Goal: Check status: Check status

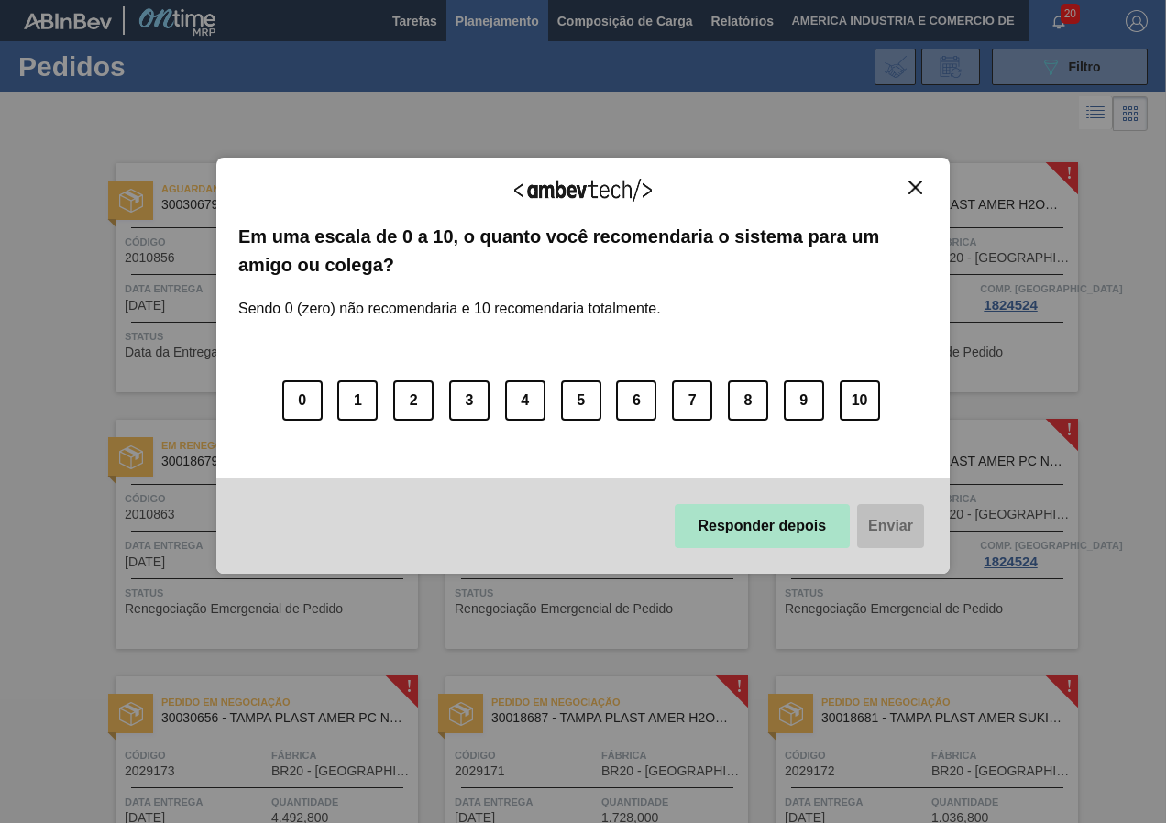
click at [728, 532] on button "Responder depois" at bounding box center [763, 526] width 176 height 44
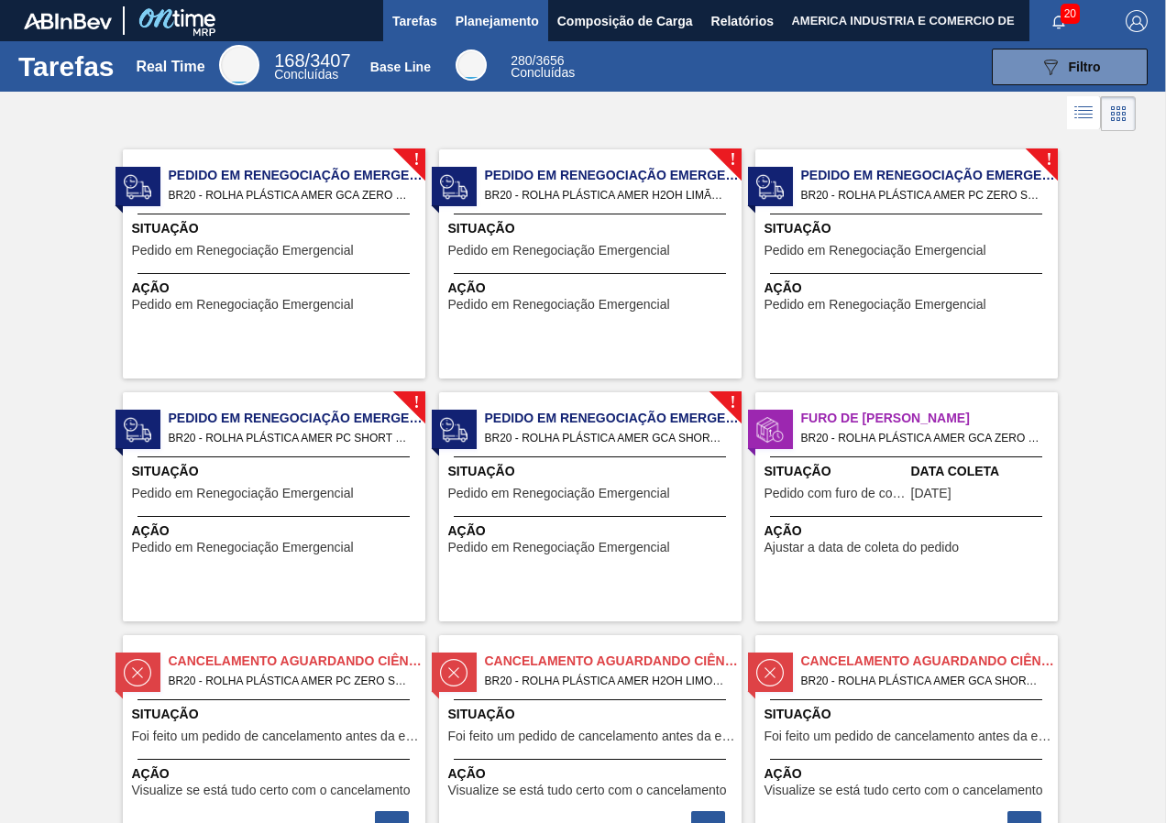
click at [512, 25] on span "Planejamento" at bounding box center [497, 21] width 83 height 22
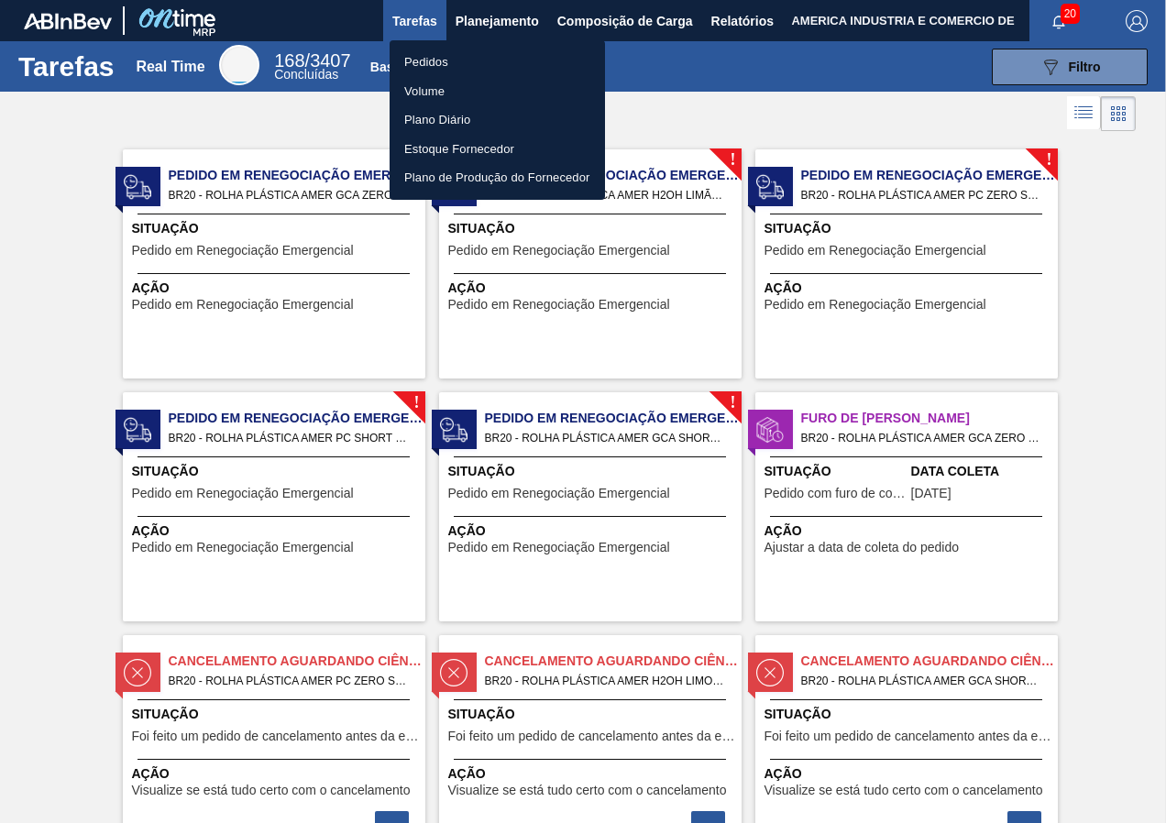
click at [429, 61] on li "Pedidos" at bounding box center [497, 62] width 215 height 29
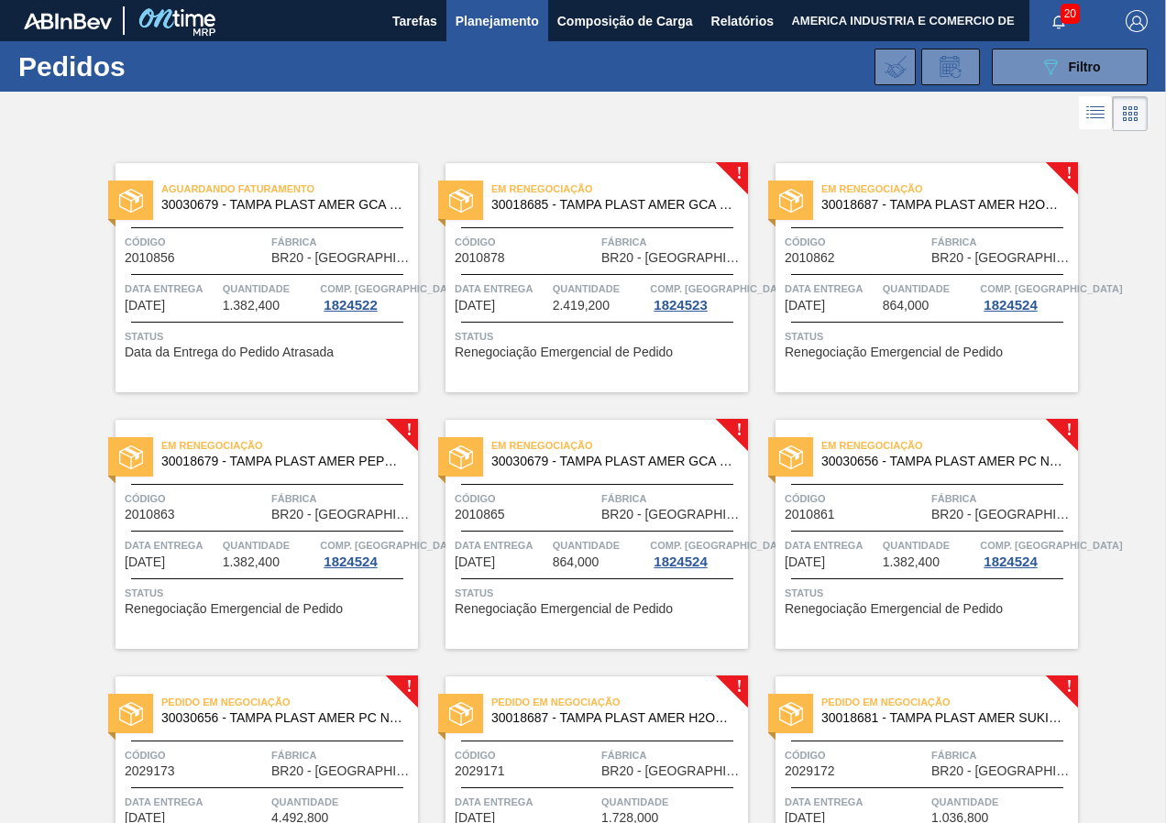
scroll to position [92, 0]
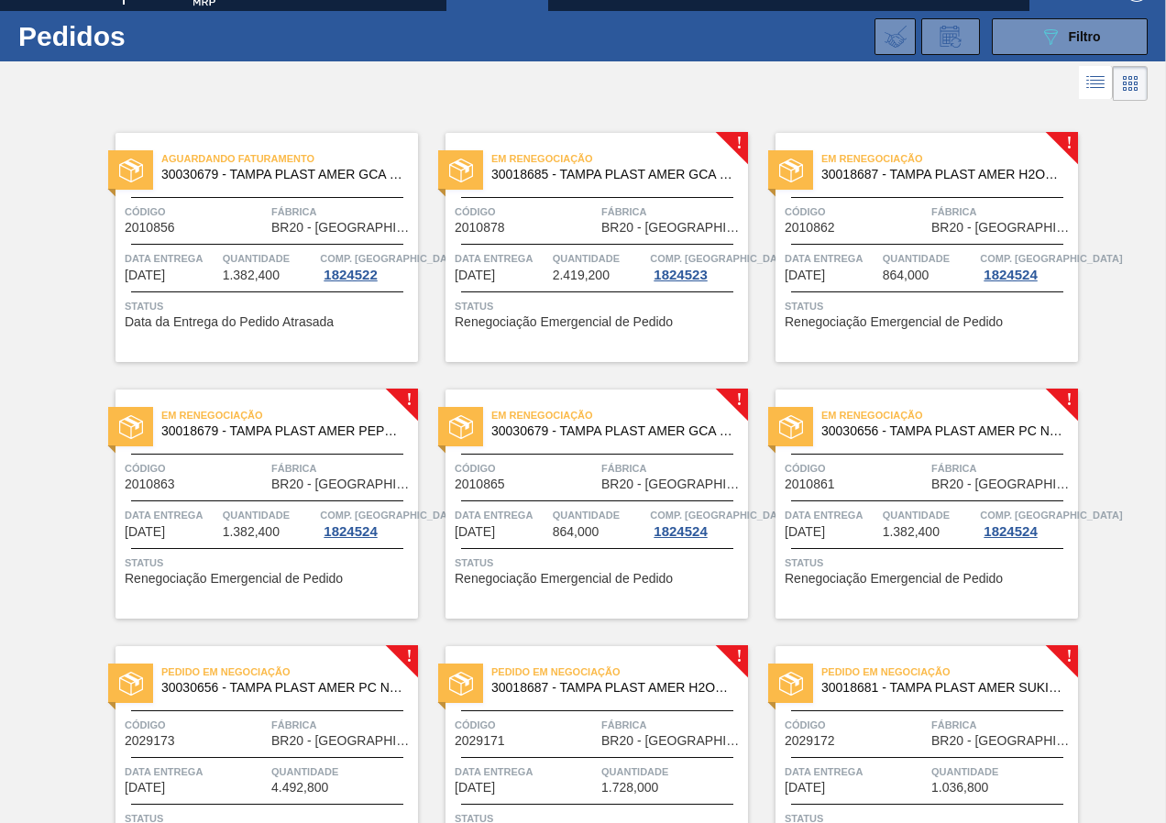
scroll to position [0, 0]
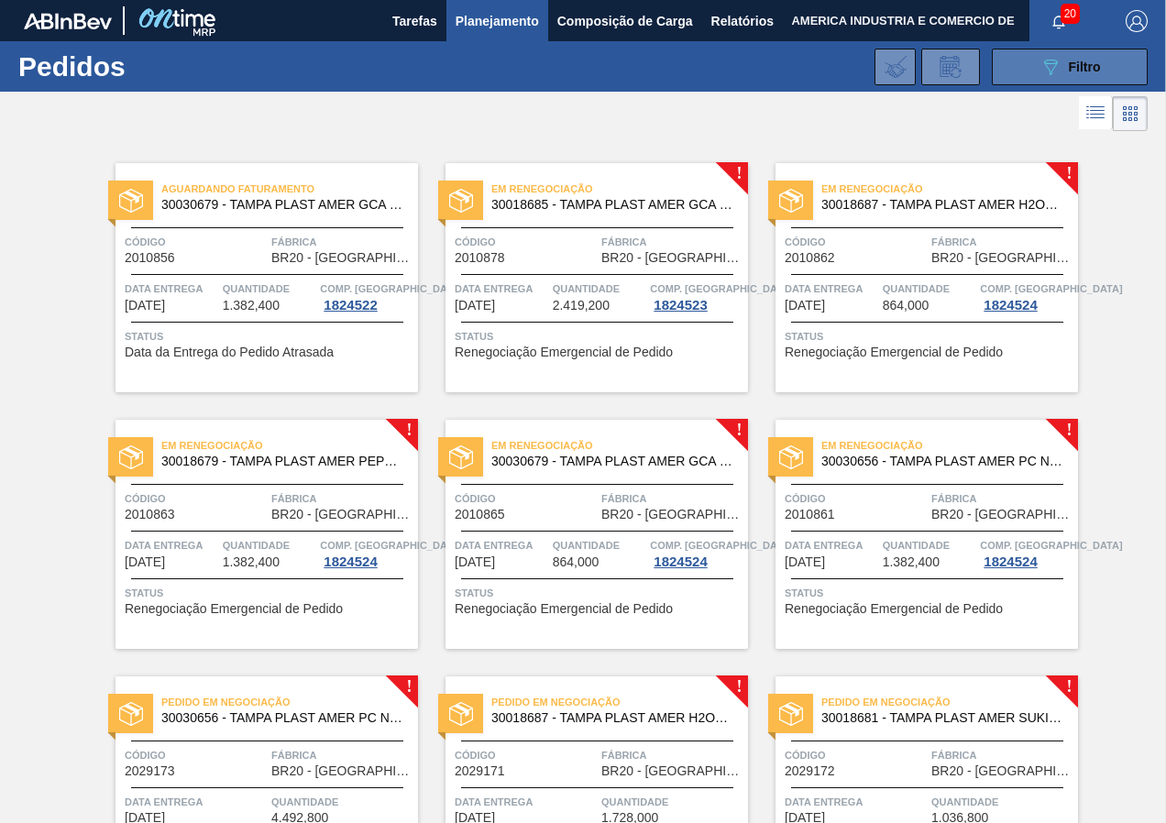
click at [1025, 65] on button "089F7B8B-B2A5-4AFE-B5C0-19BA573D28AC Filtro" at bounding box center [1070, 67] width 156 height 37
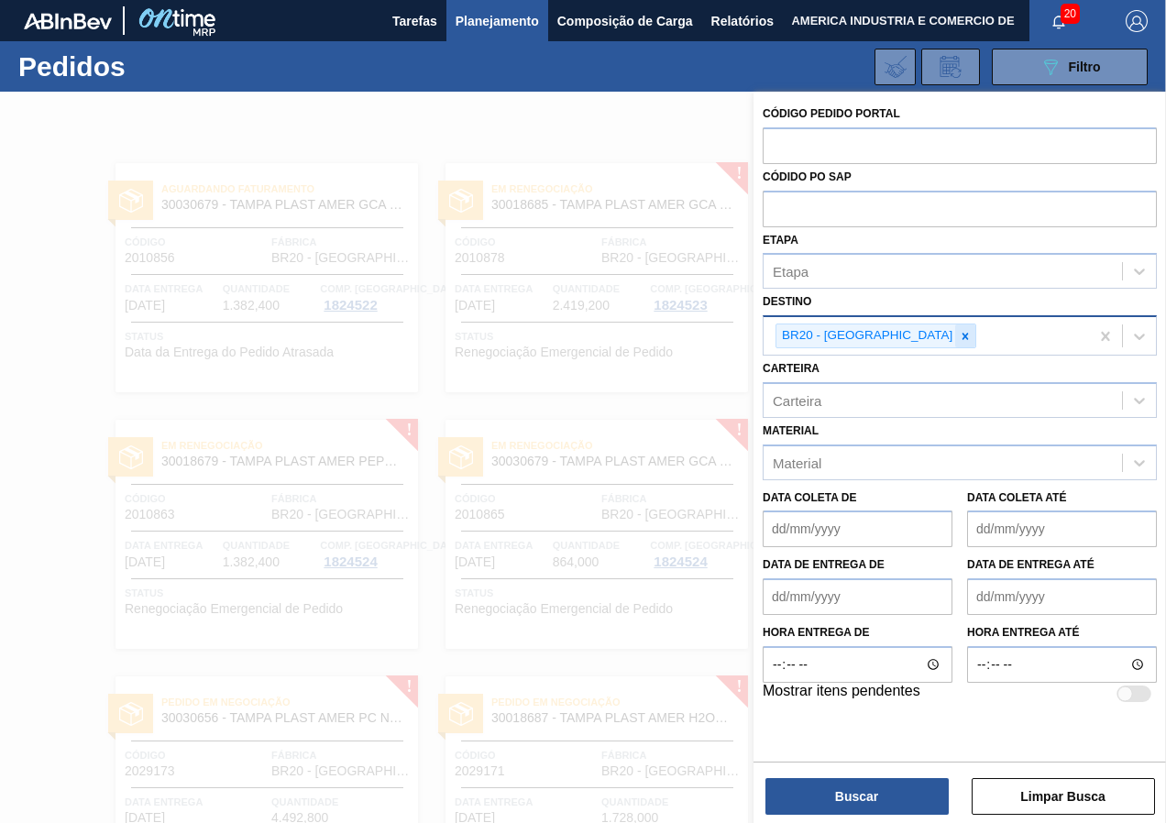
click at [959, 336] on icon at bounding box center [965, 336] width 13 height 13
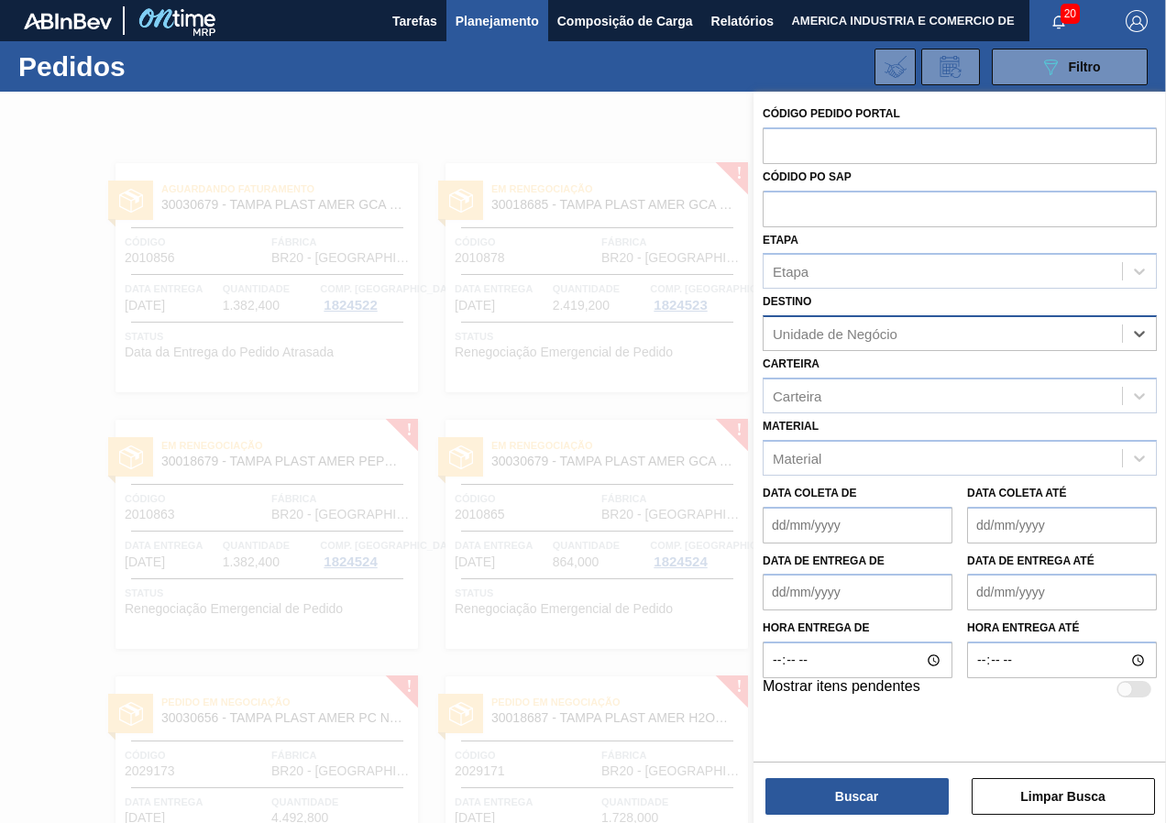
click at [851, 335] on div "Unidade de Negócio" at bounding box center [835, 334] width 125 height 16
type input "curitibana"
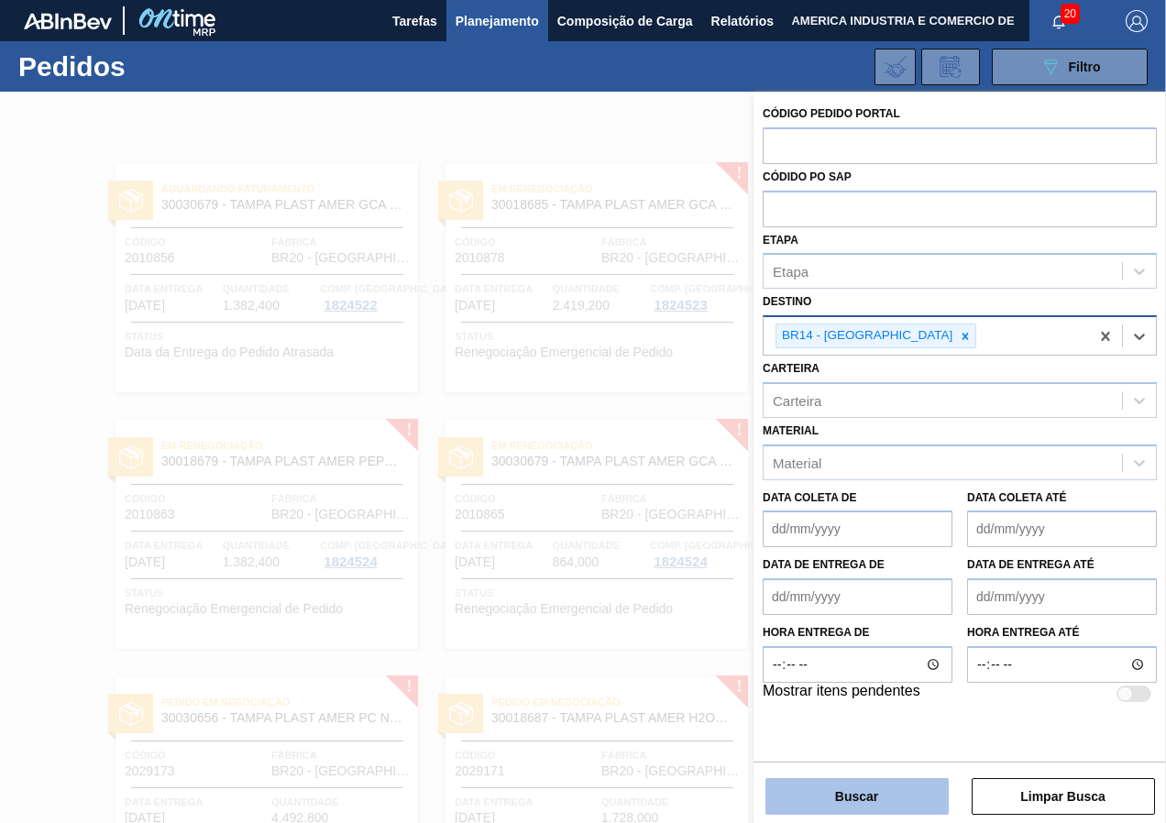
click at [886, 791] on button "Buscar" at bounding box center [857, 796] width 183 height 37
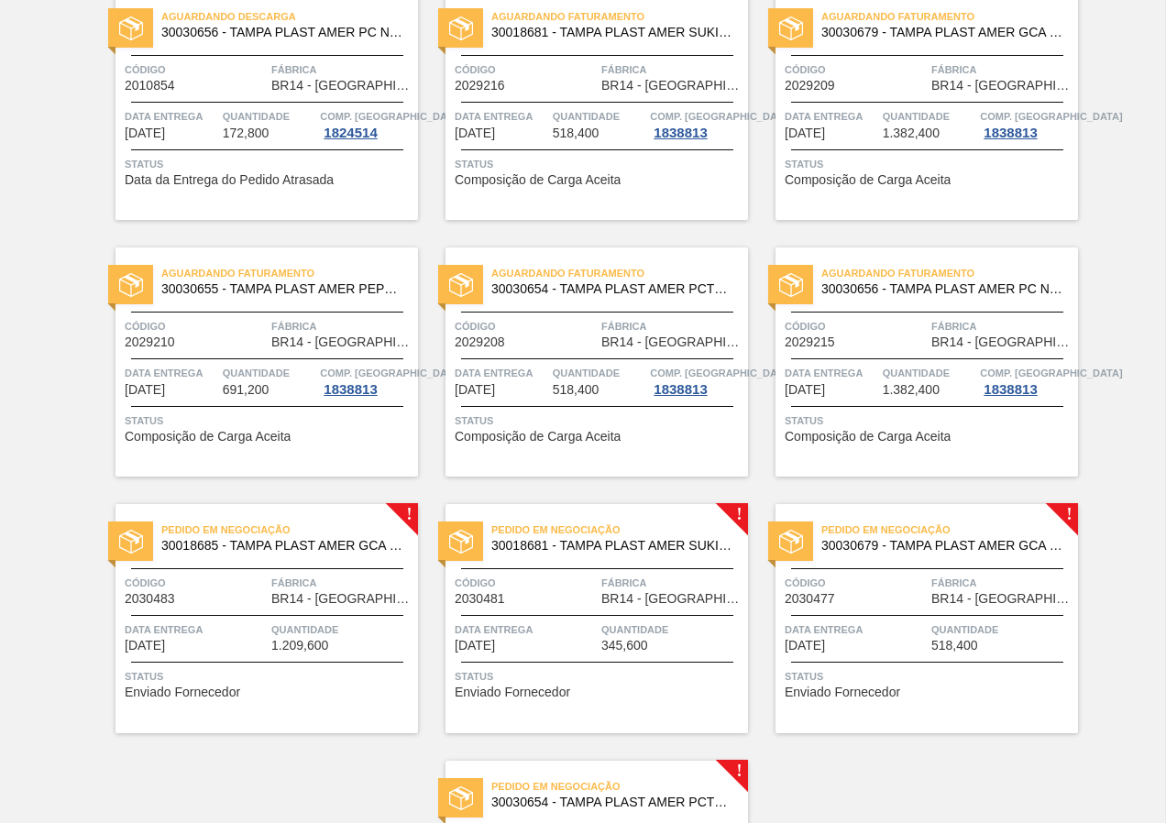
scroll to position [642, 0]
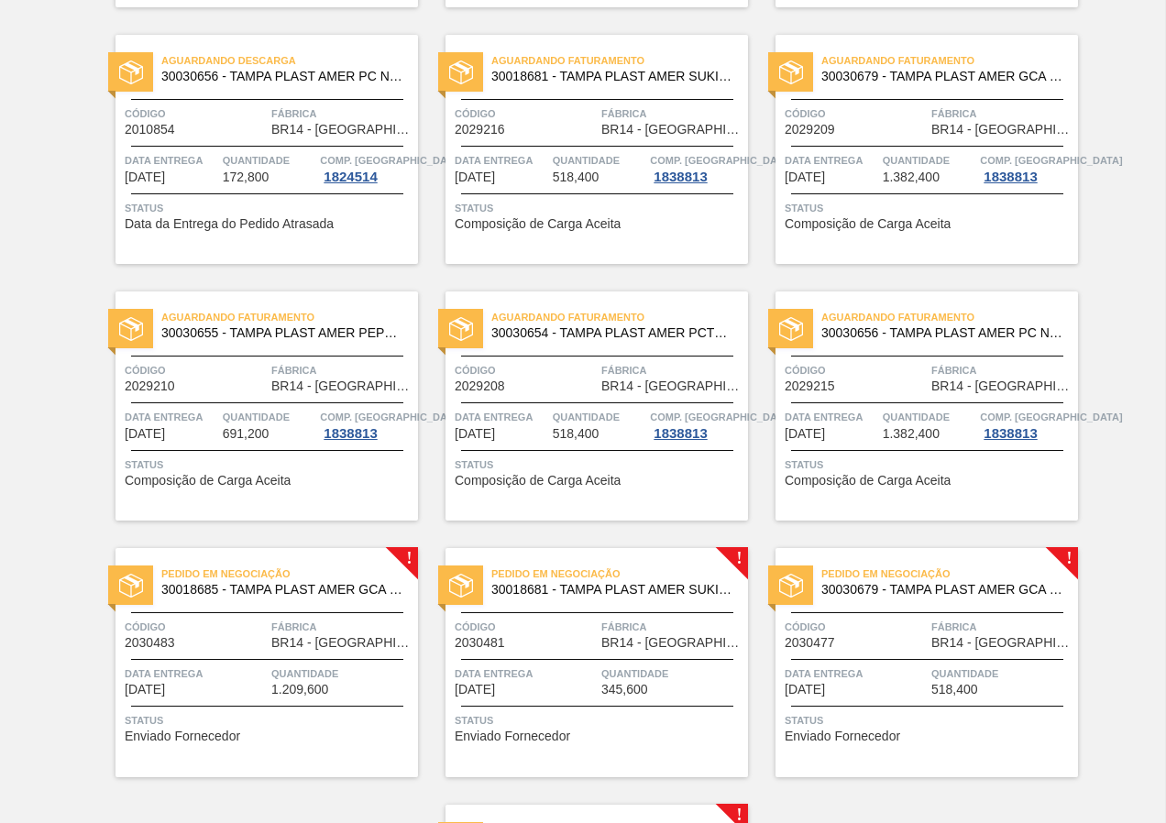
click at [981, 468] on span "Status" at bounding box center [929, 465] width 289 height 18
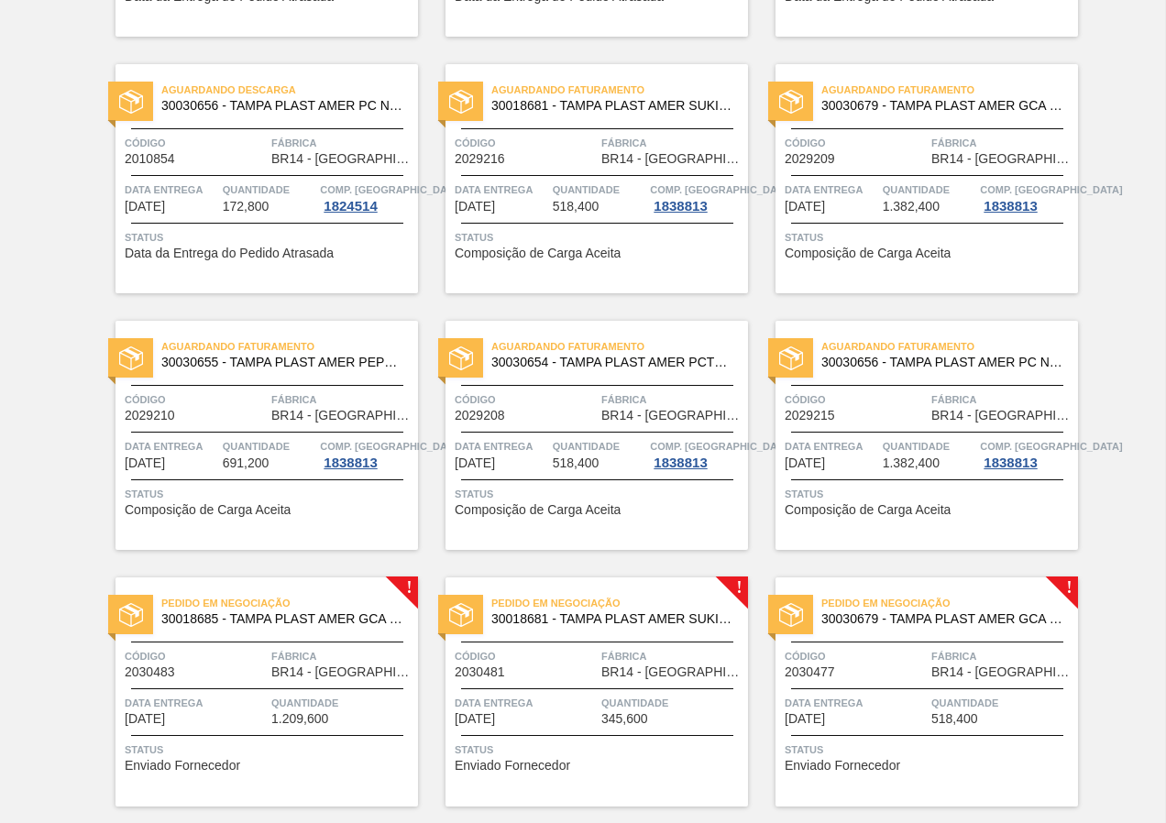
scroll to position [550, 0]
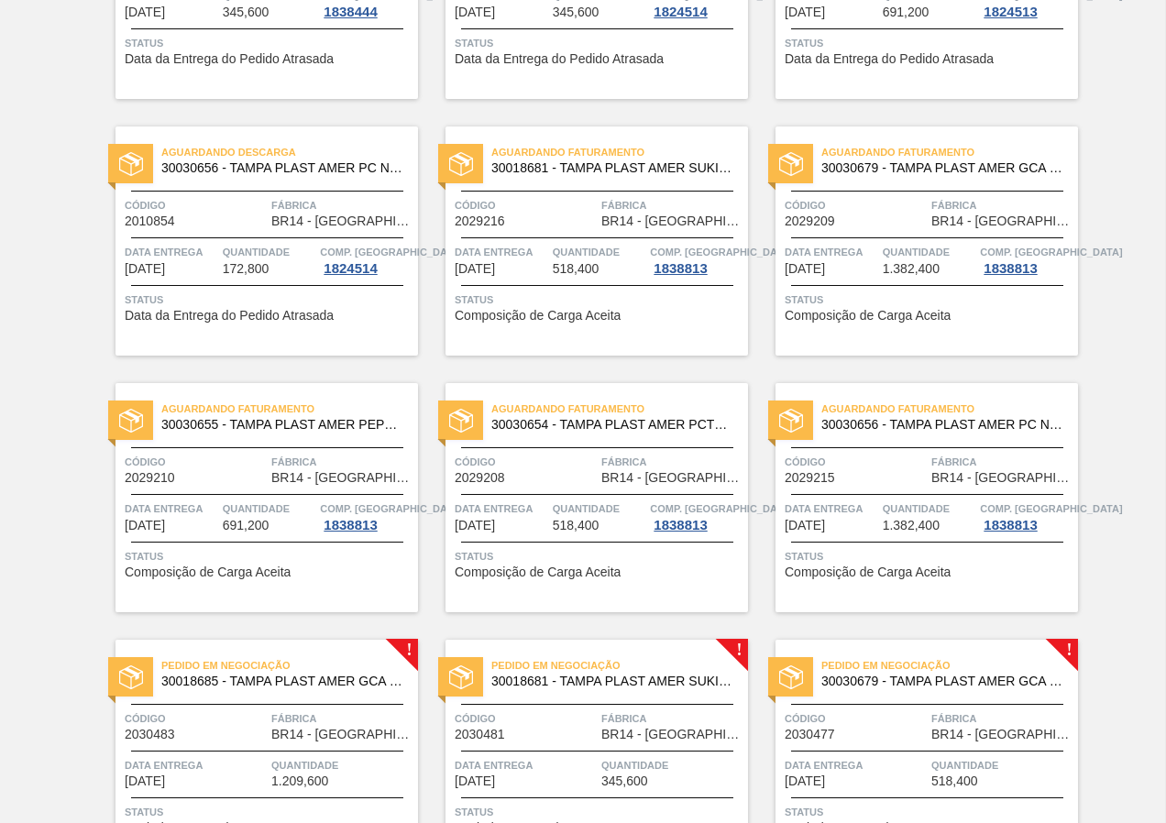
click at [904, 588] on div "Aguardando Faturamento 30030656 - TAMPA PLAST AMER PC NIV24 Código 2029215 Fábr…" at bounding box center [927, 497] width 303 height 229
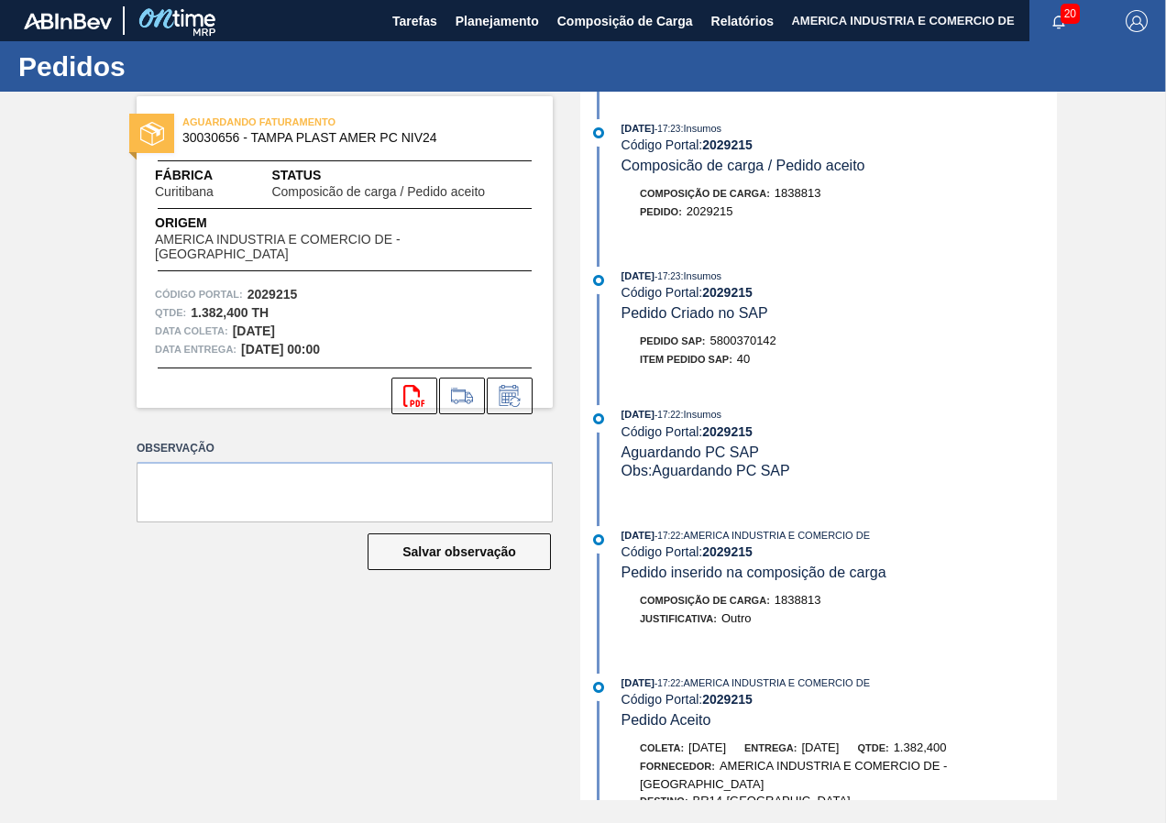
drag, startPoint x: 969, startPoint y: 171, endPoint x: 942, endPoint y: 168, distance: 26.8
click at [969, 171] on div "15/09/2025 - 17:23 : Insumos Código Portal: 2029215 Composicão de carga / Pedid…" at bounding box center [839, 147] width 435 height 56
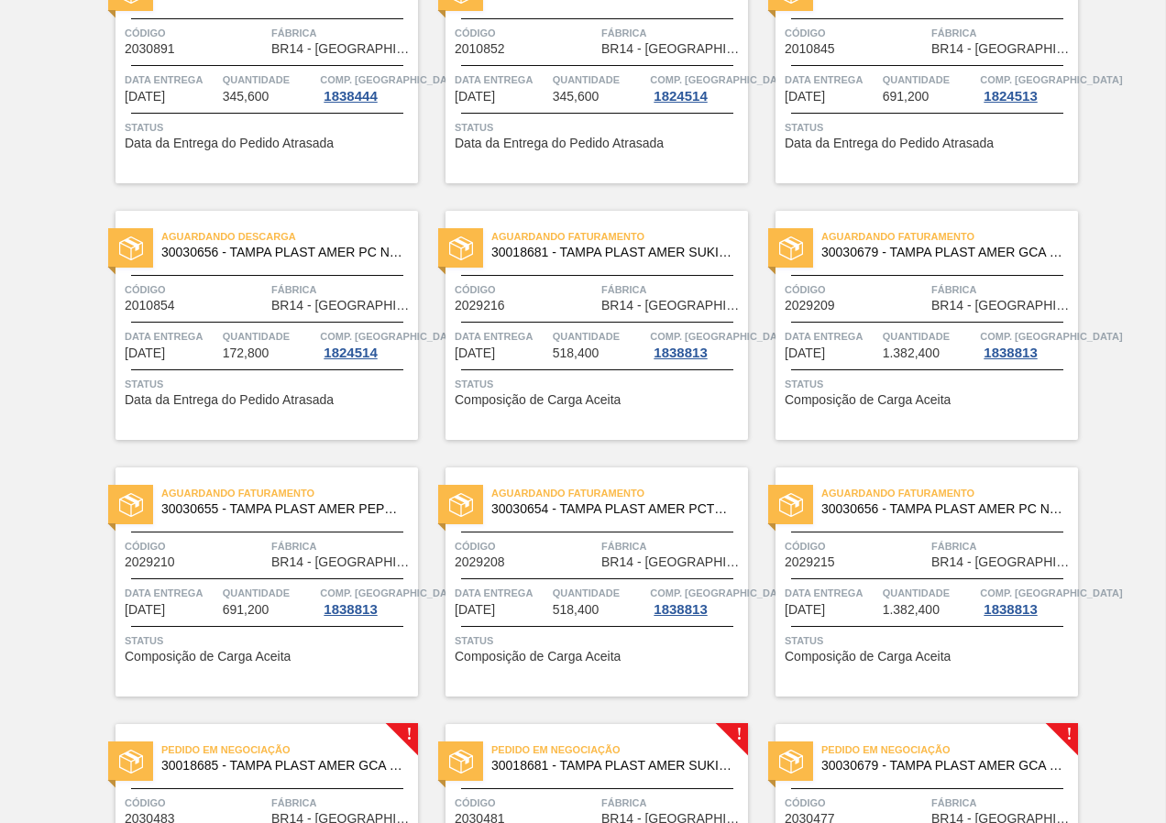
scroll to position [458, 0]
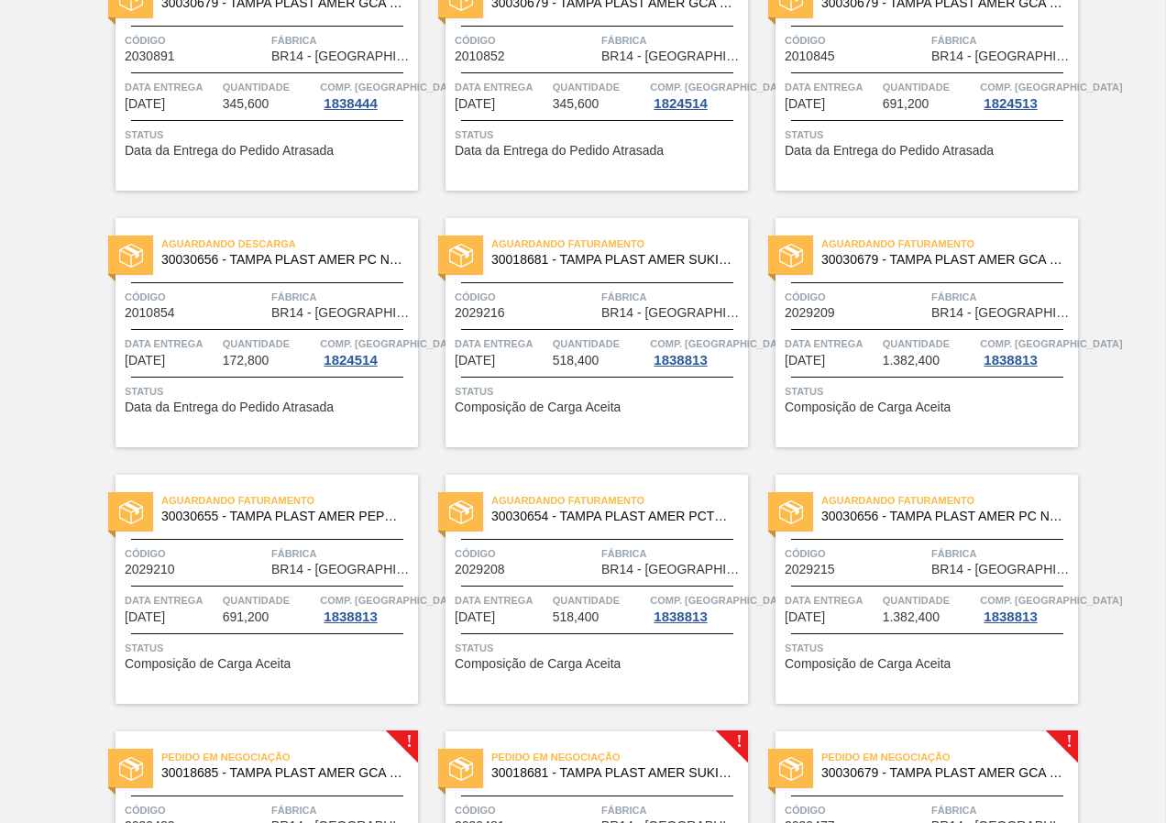
click at [964, 273] on div "Aguardando Faturamento 30030679 - TAMPA PLAST AMER GCA ZERO NIV24 Código 202920…" at bounding box center [927, 332] width 303 height 229
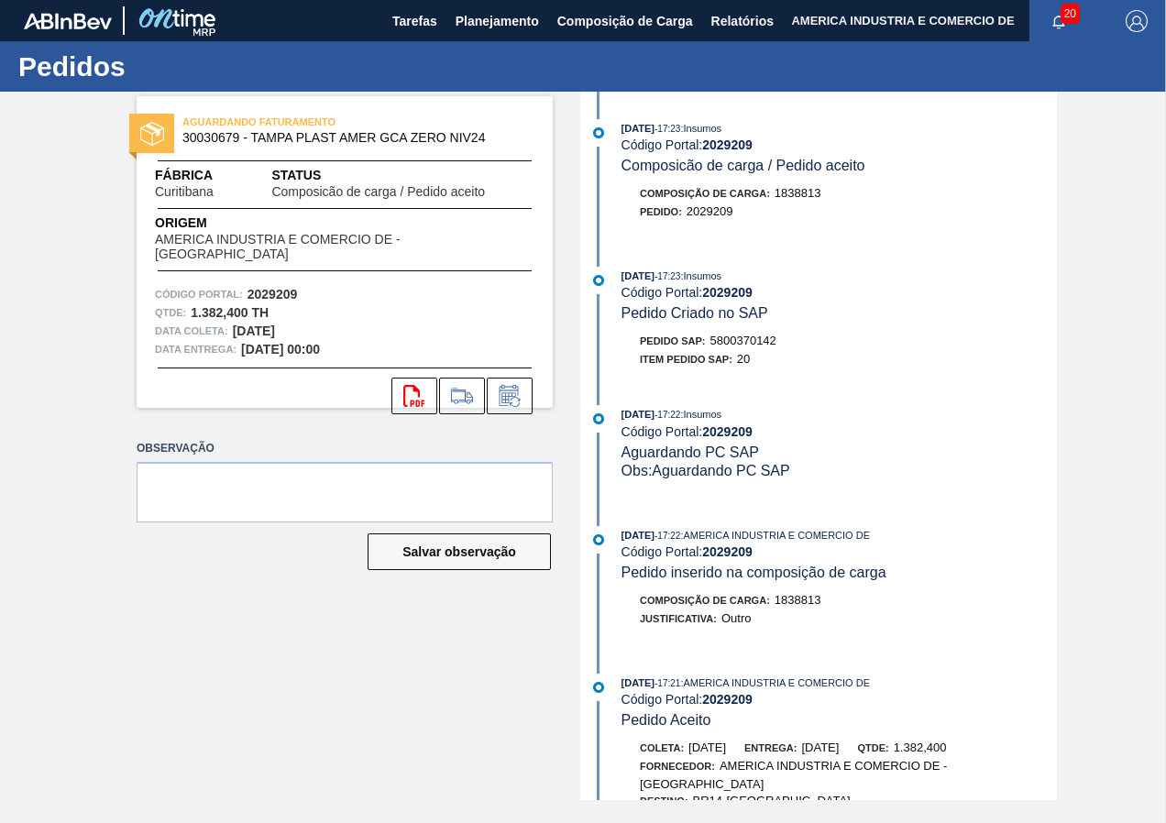
click at [129, 270] on div "AGUARDANDO FATURAMENTO 30030679 - TAMPA PLAST AMER GCA ZERO NIV24 Fábrica Curit…" at bounding box center [331, 252] width 444 height 312
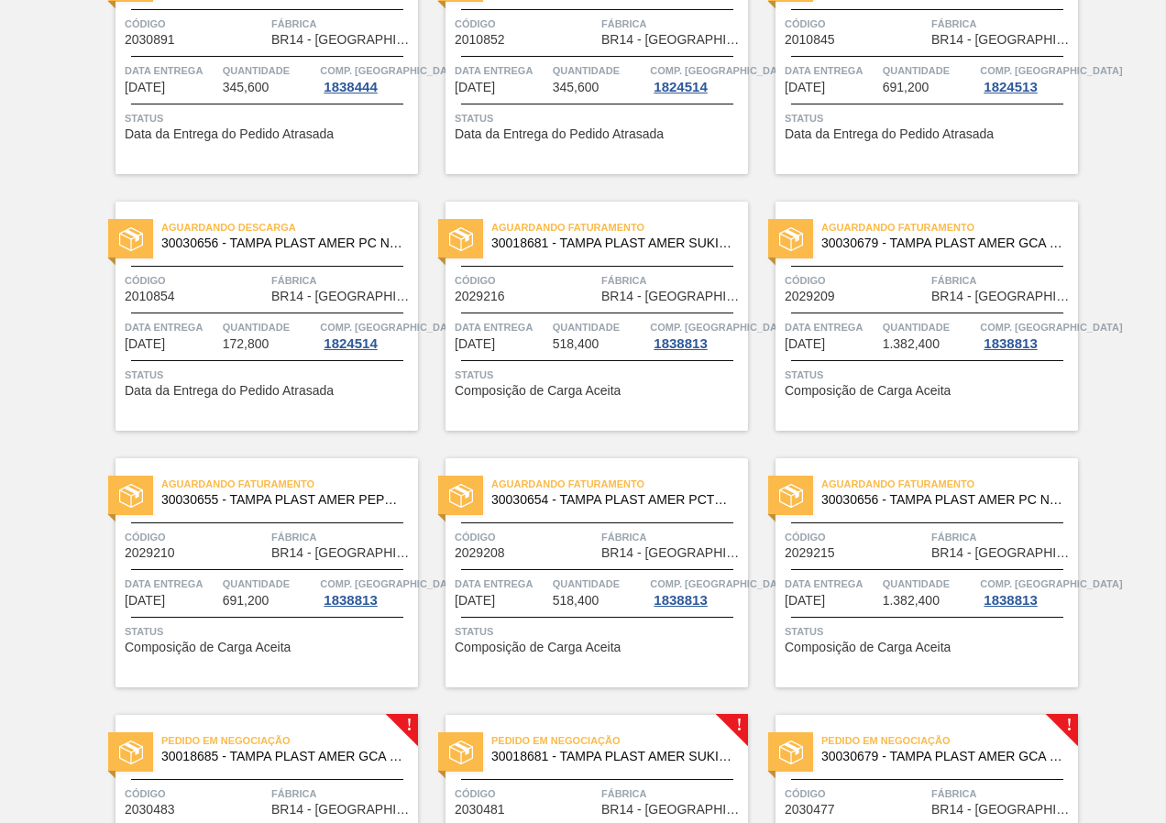
scroll to position [642, 0]
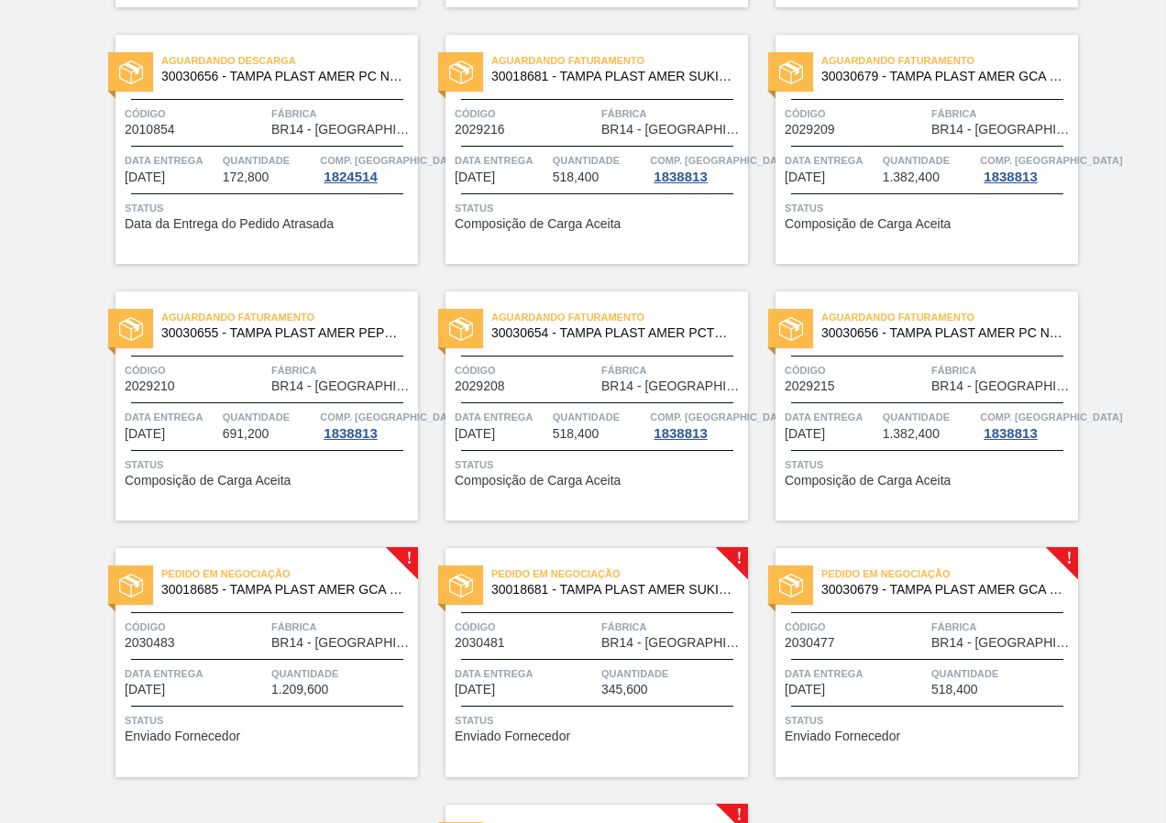
click at [287, 476] on span "Composição de Carga Aceita" at bounding box center [208, 481] width 166 height 14
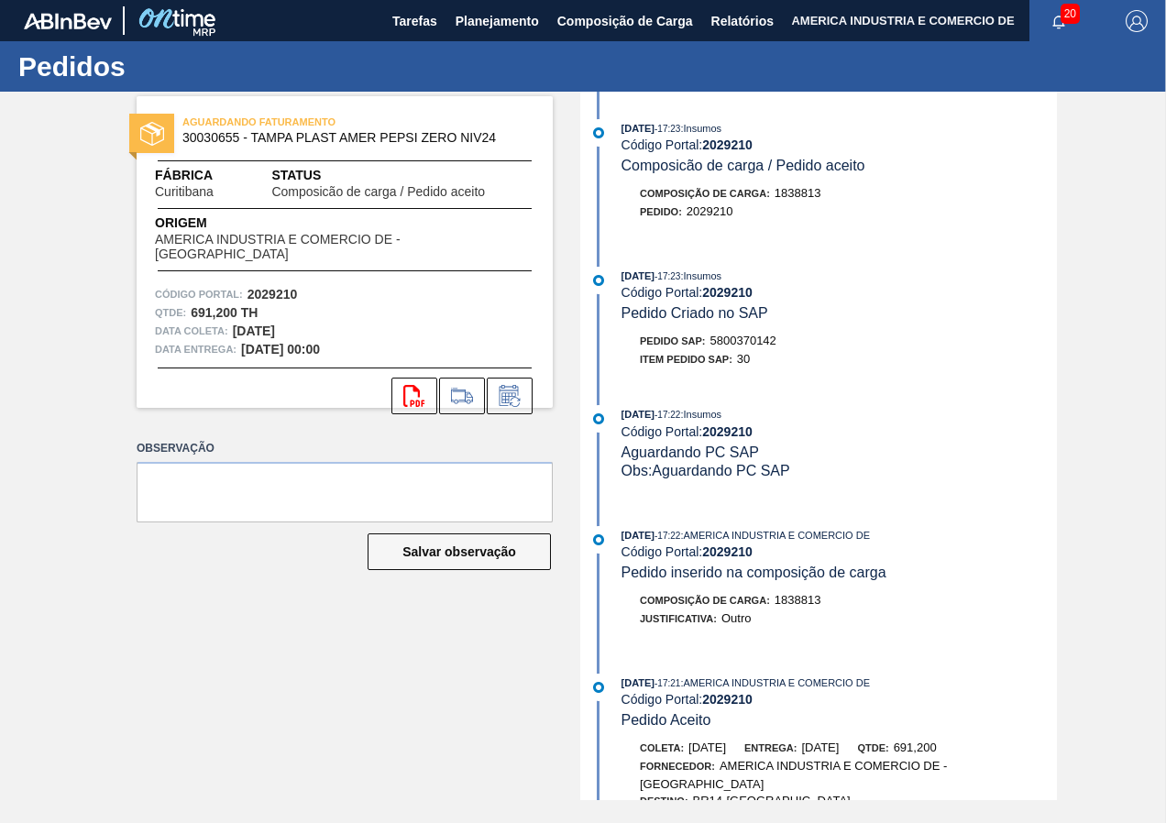
click at [45, 177] on div "AGUARDANDO FATURAMENTO 30030655 - TAMPA PLAST AMER PEPSI ZERO NIV24 Fábrica Cur…" at bounding box center [583, 446] width 1166 height 709
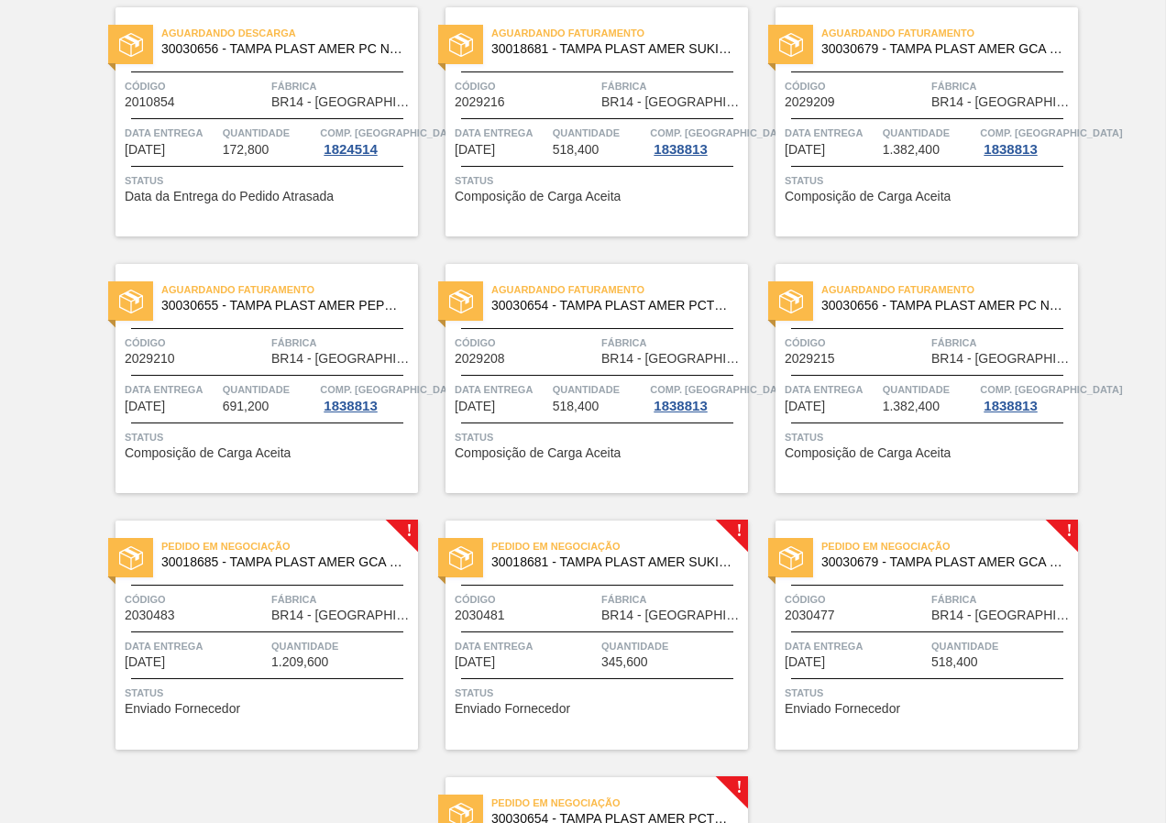
scroll to position [642, 0]
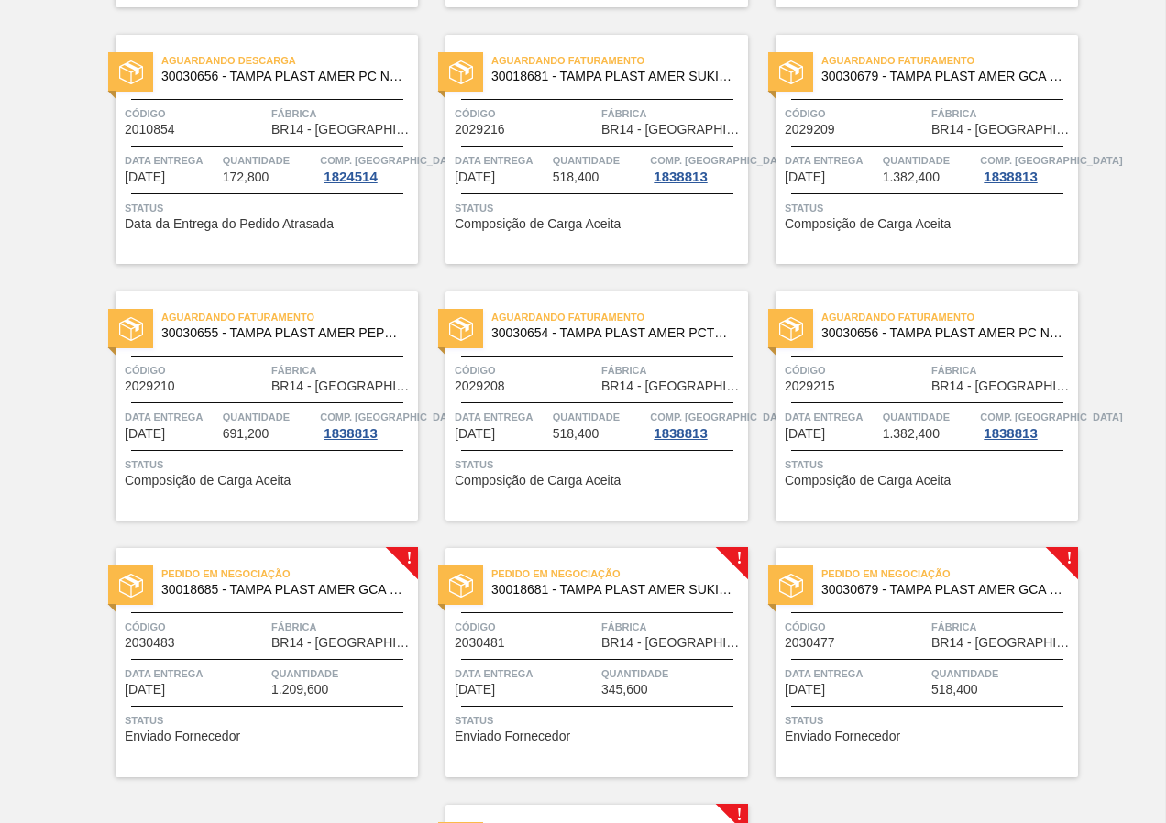
click at [647, 462] on span "Status" at bounding box center [599, 465] width 289 height 18
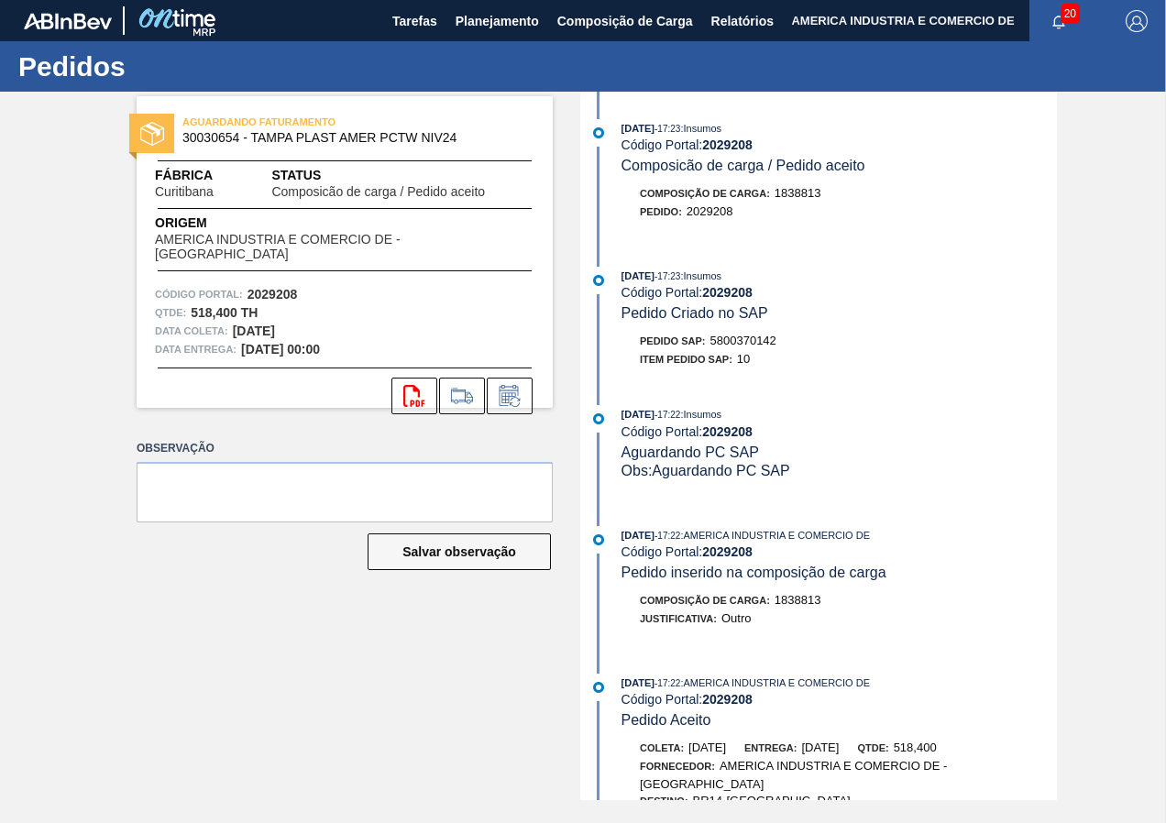
click at [9, 358] on div "AGUARDANDO FATURAMENTO 30030654 - TAMPA PLAST AMER PCTW NIV24 Fábrica Curitiban…" at bounding box center [583, 446] width 1166 height 709
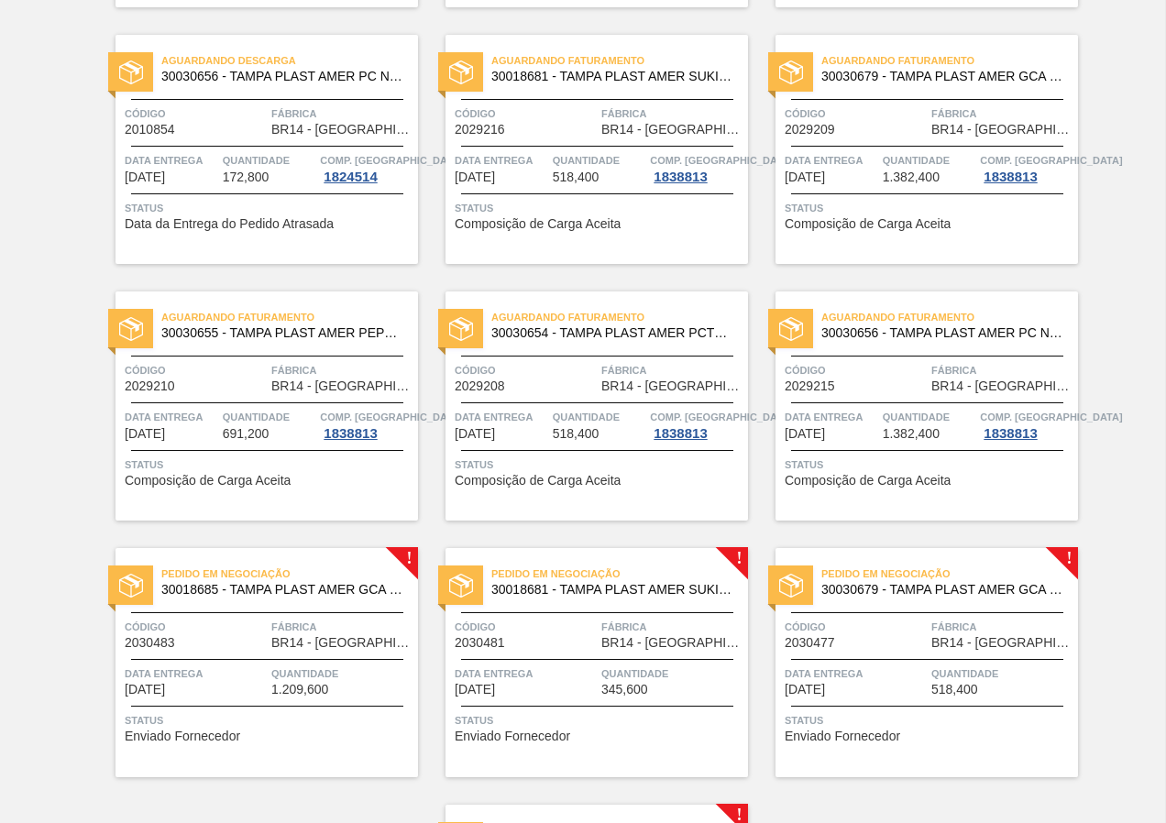
scroll to position [733, 0]
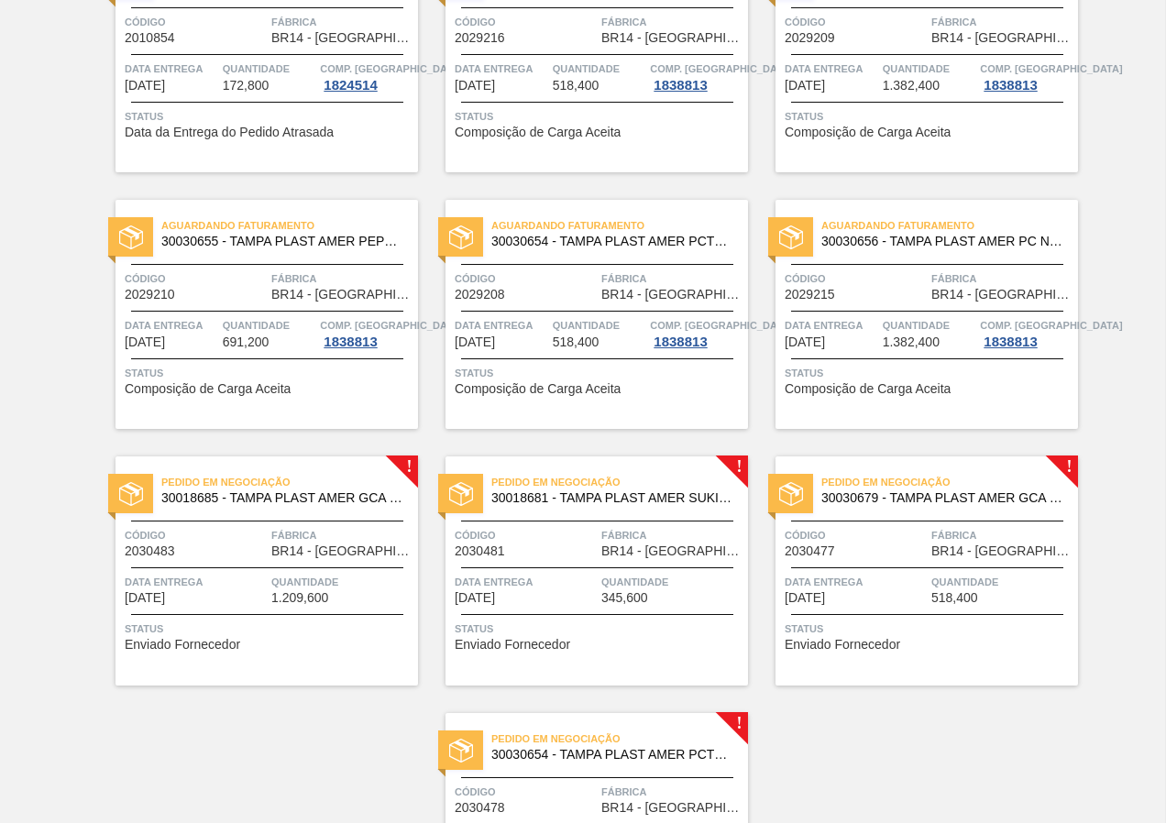
click at [937, 361] on div "Aguardando Faturamento 30030656 - TAMPA PLAST AMER PC NIV24 Código 2029215 Fábr…" at bounding box center [927, 314] width 303 height 229
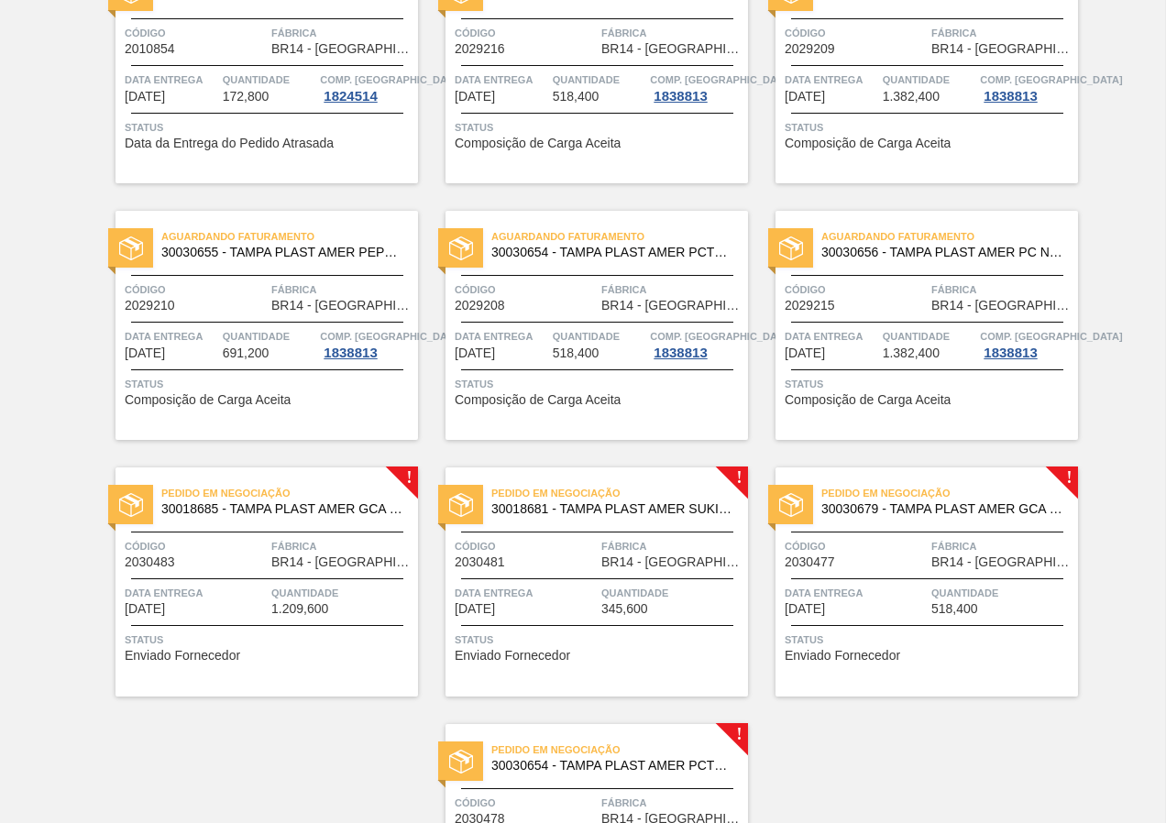
scroll to position [733, 0]
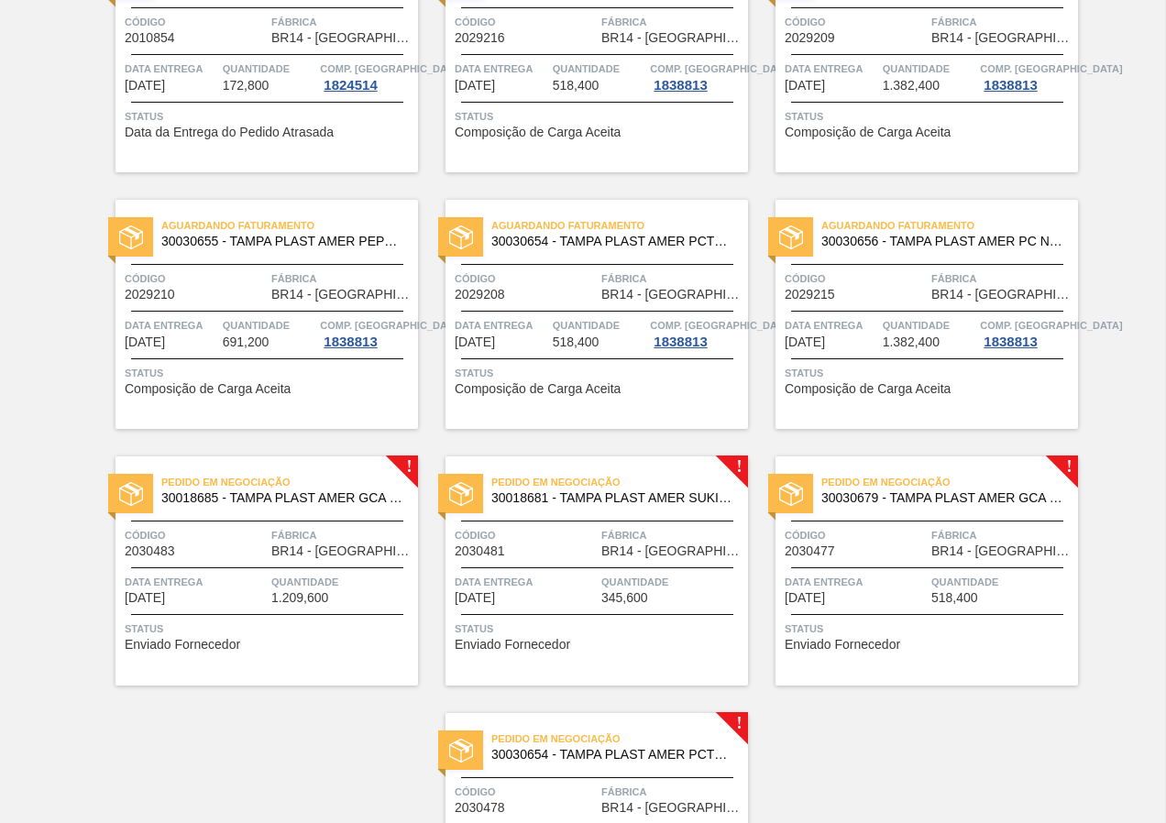
click at [282, 398] on div "Aguardando Faturamento 30030655 - TAMPA PLAST AMER PEPSI ZERO NIV24 Código 2029…" at bounding box center [267, 314] width 303 height 229
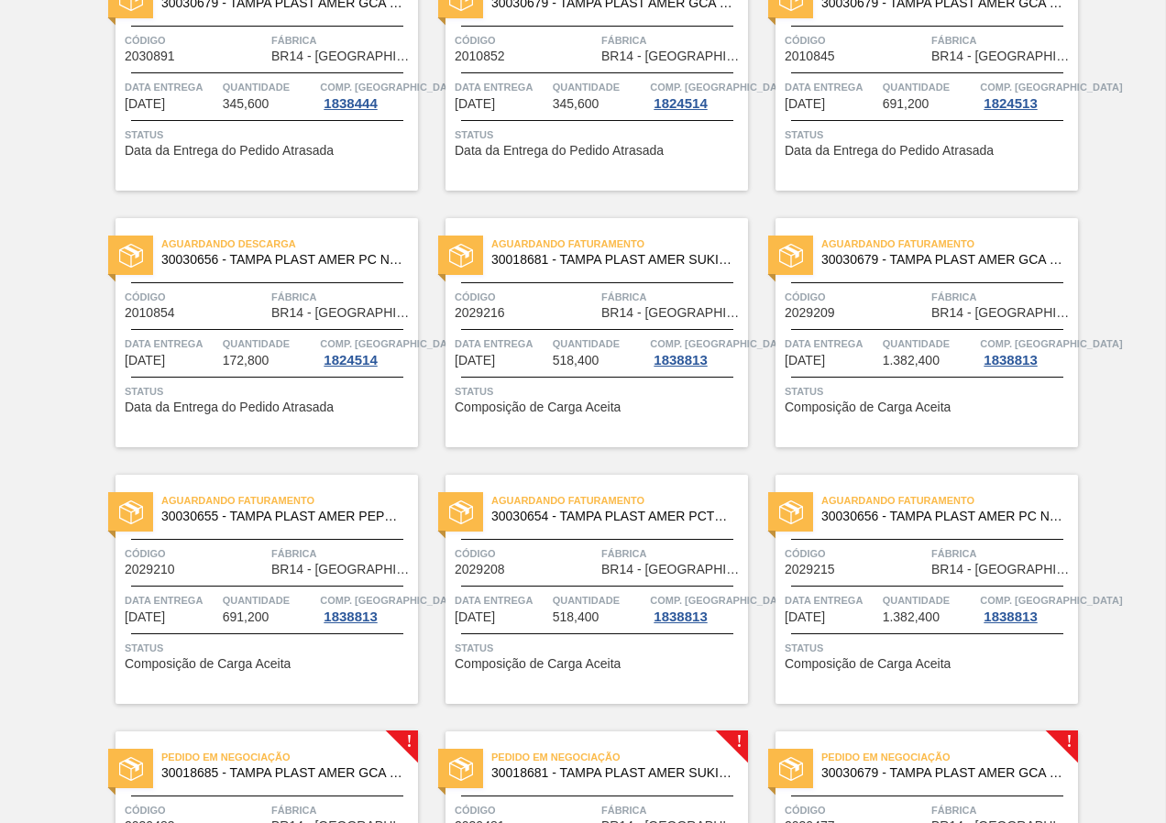
scroll to position [367, 0]
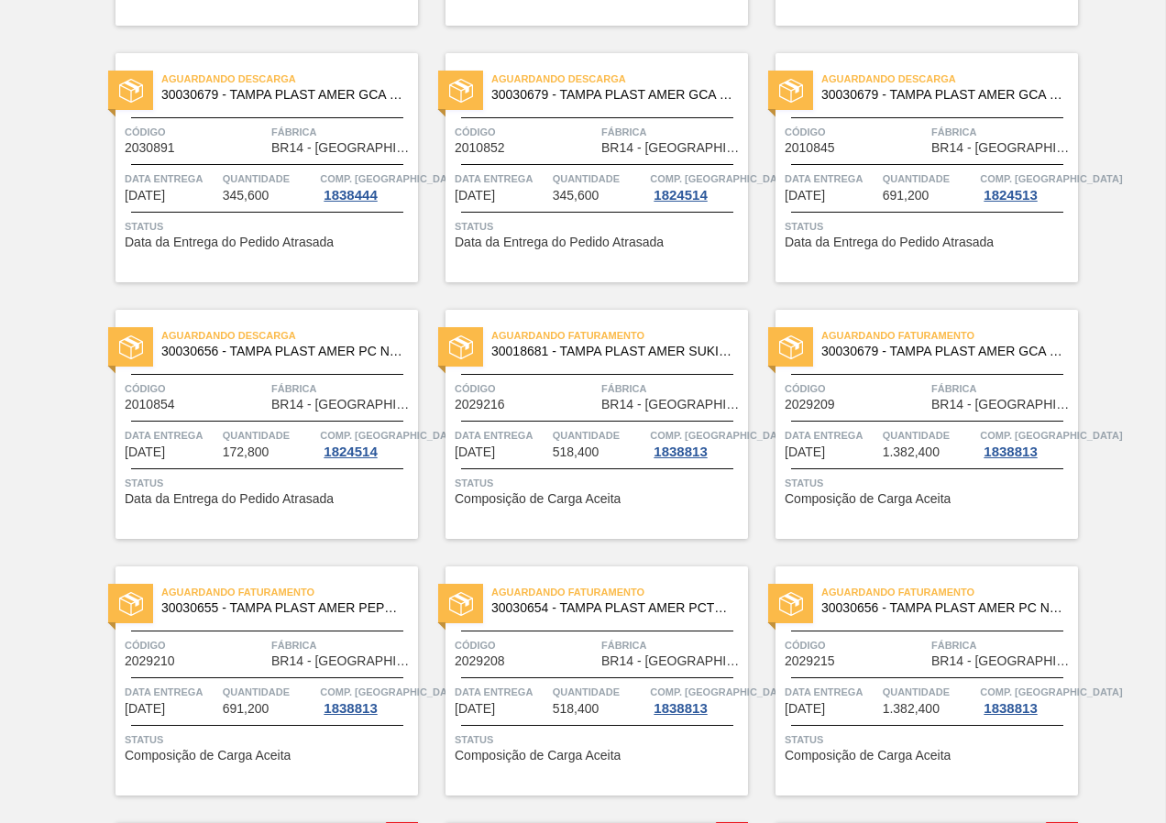
click at [556, 705] on span "518,400" at bounding box center [576, 709] width 47 height 14
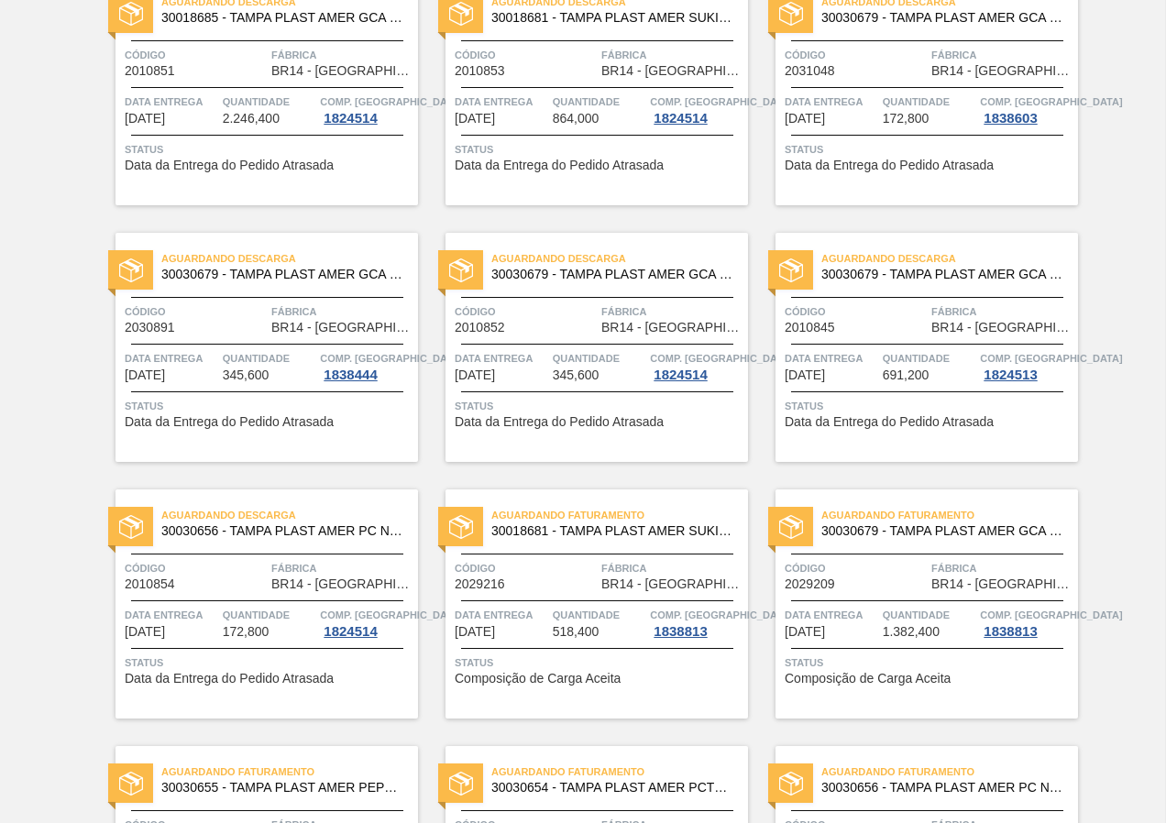
scroll to position [462, 0]
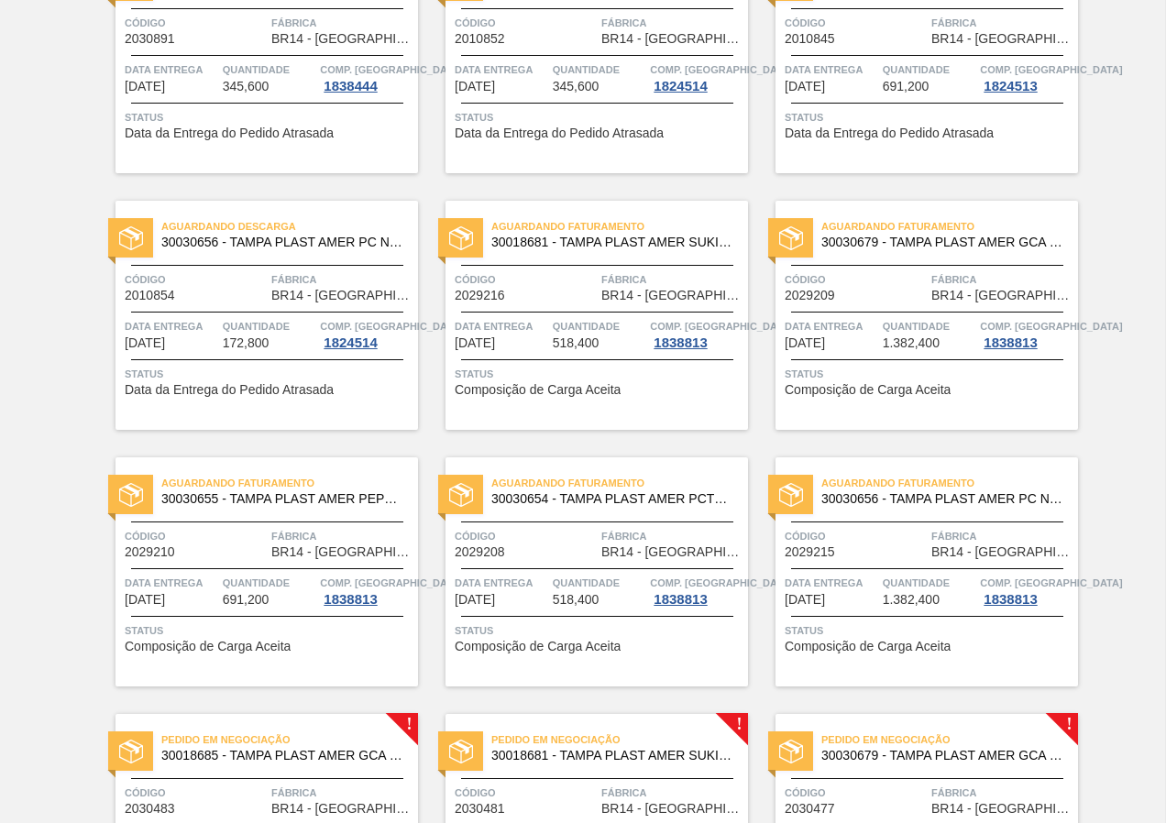
scroll to position [642, 0]
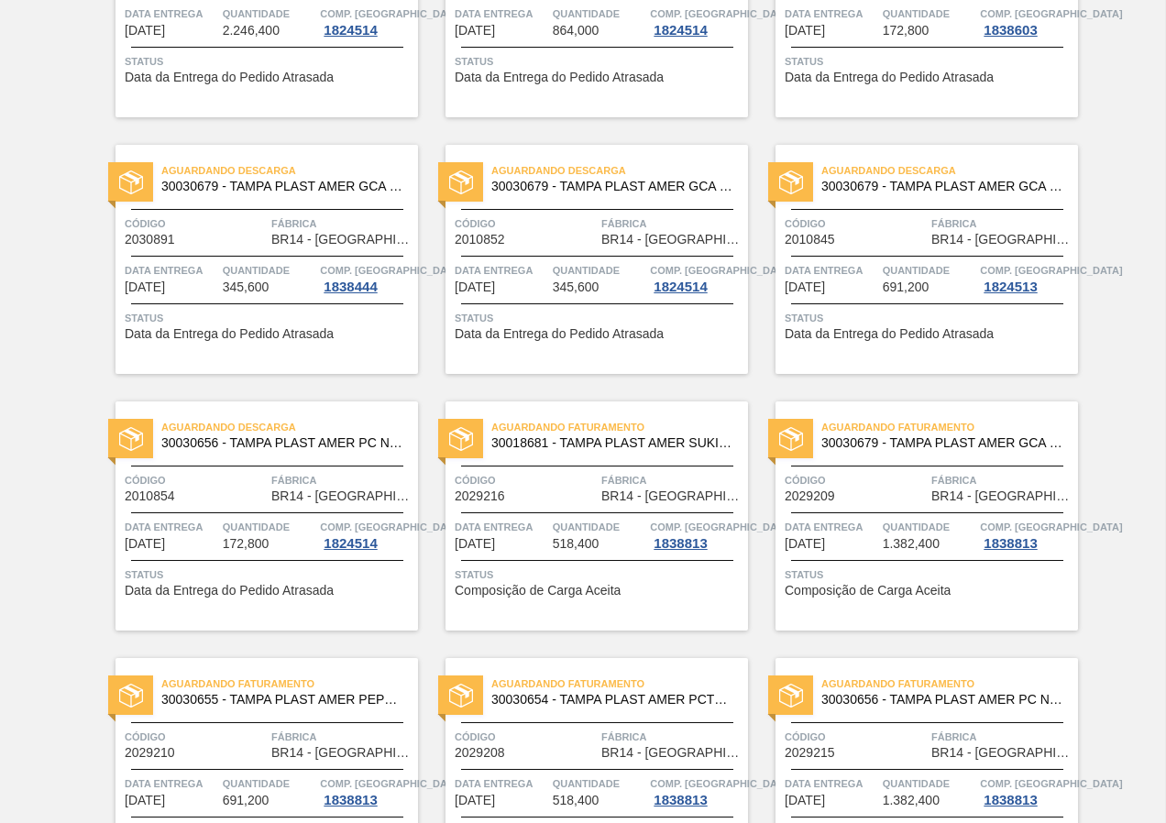
scroll to position [550, 0]
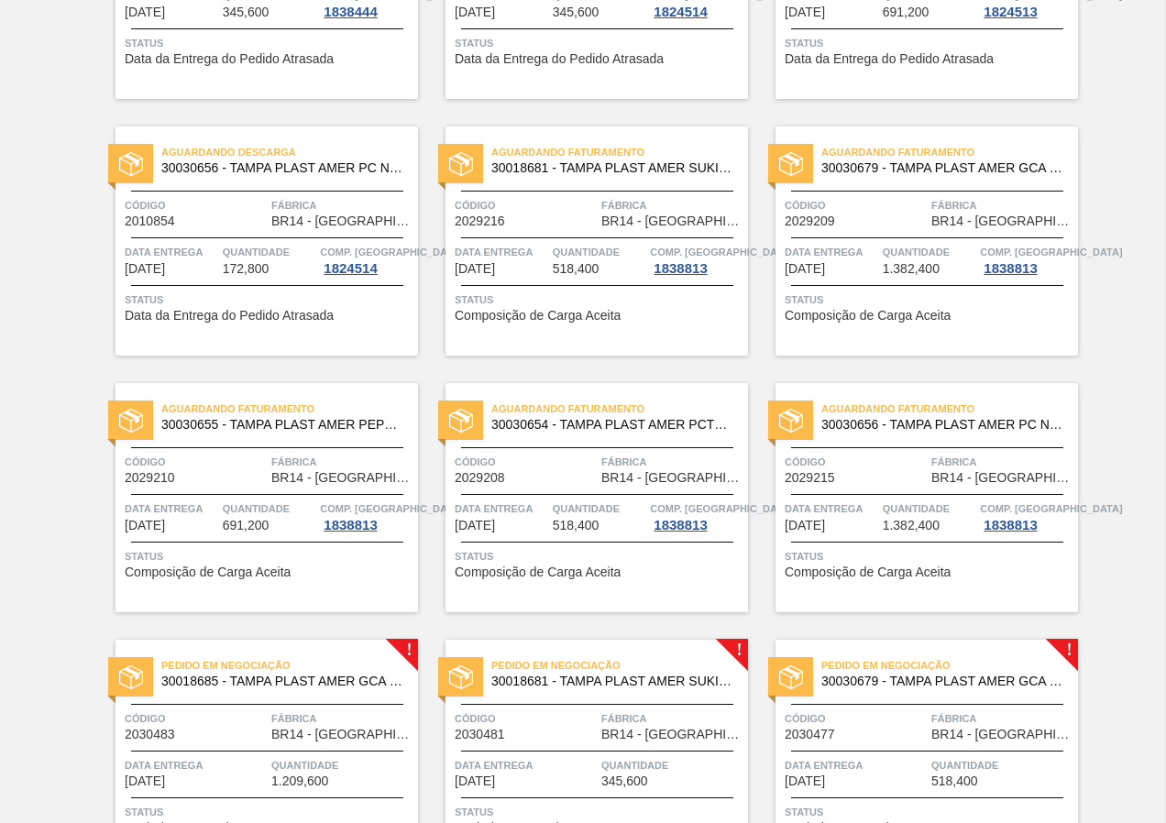
click at [36, 488] on div "Aguardando Descarga 30018685 - TAMPA PLAST AMER GCA S/LINER Código 2010851 Fábr…" at bounding box center [583, 356] width 1166 height 1540
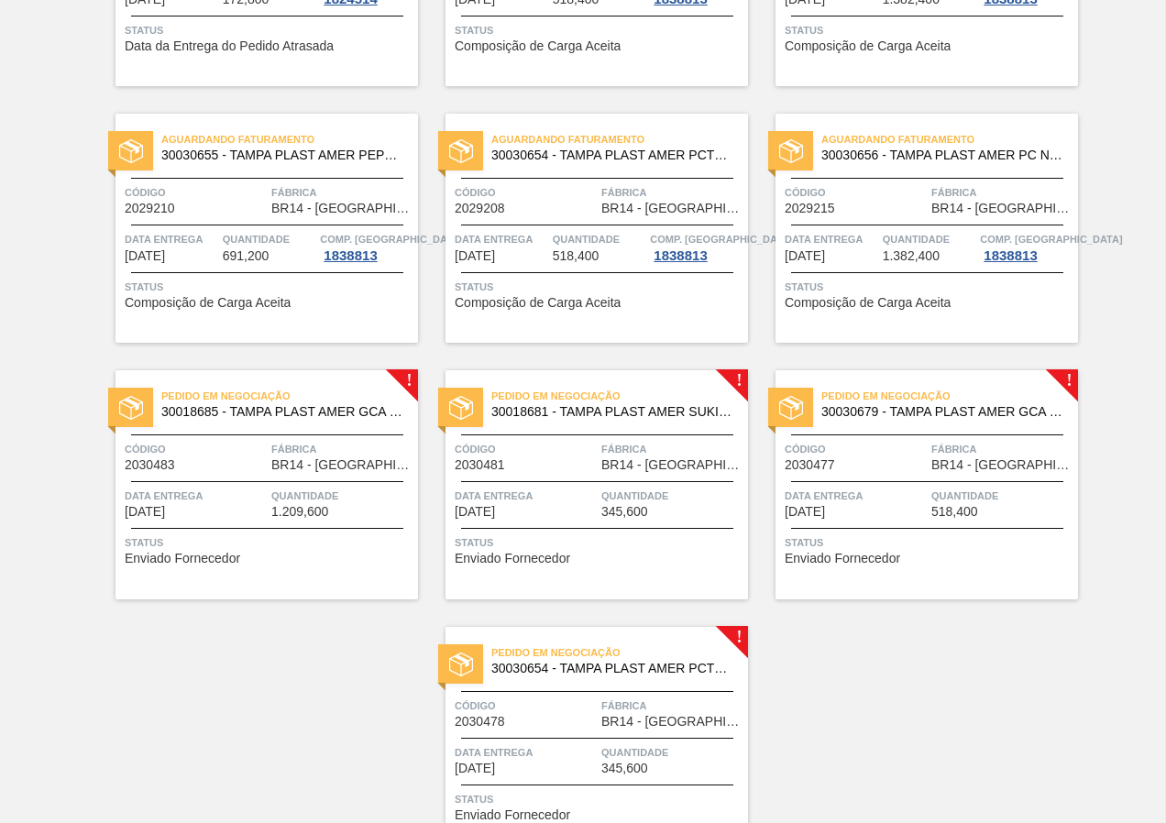
scroll to position [920, 0]
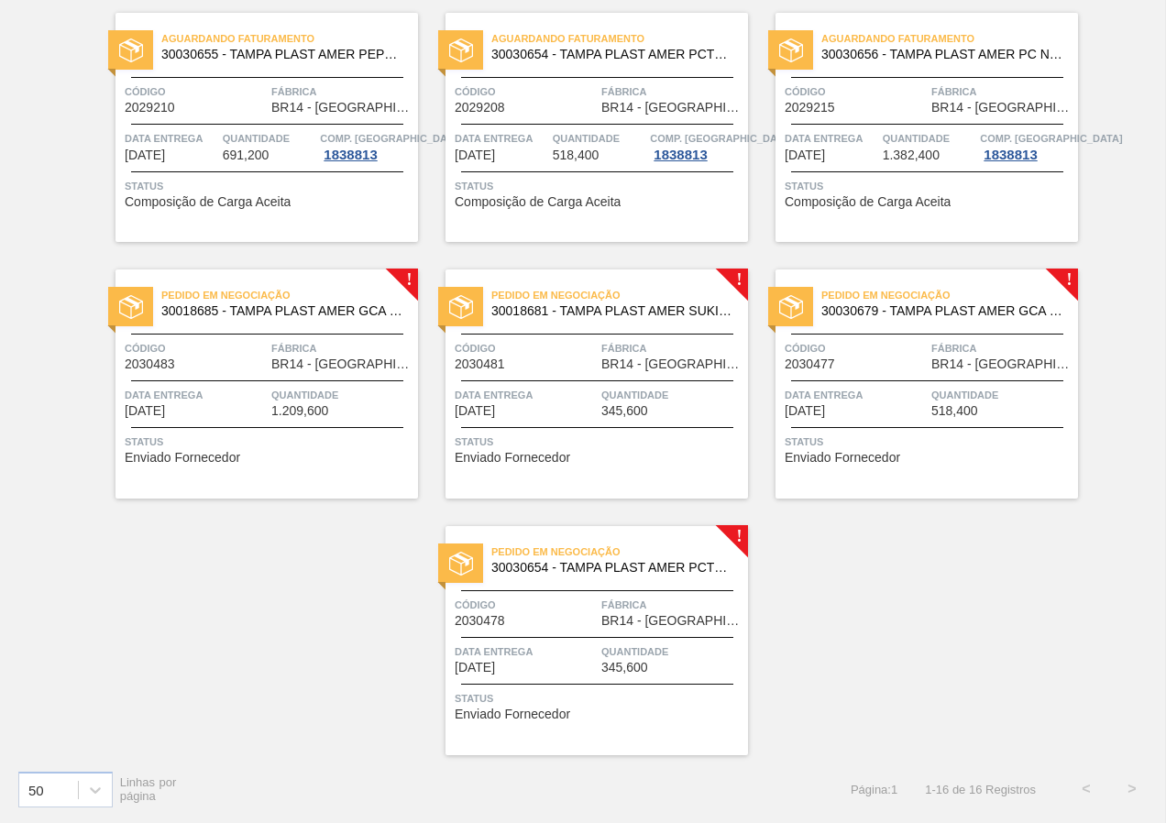
drag, startPoint x: 293, startPoint y: 599, endPoint x: 290, endPoint y: 589, distance: 9.9
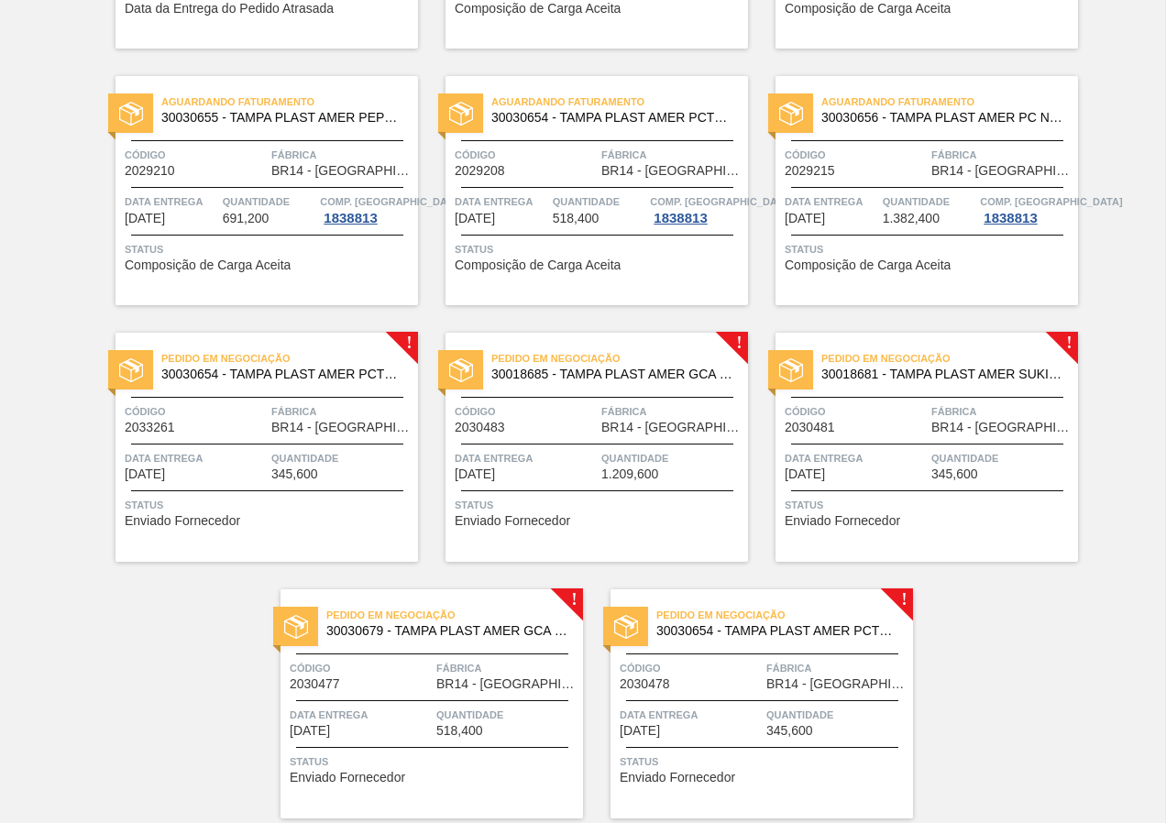
scroll to position [825, 0]
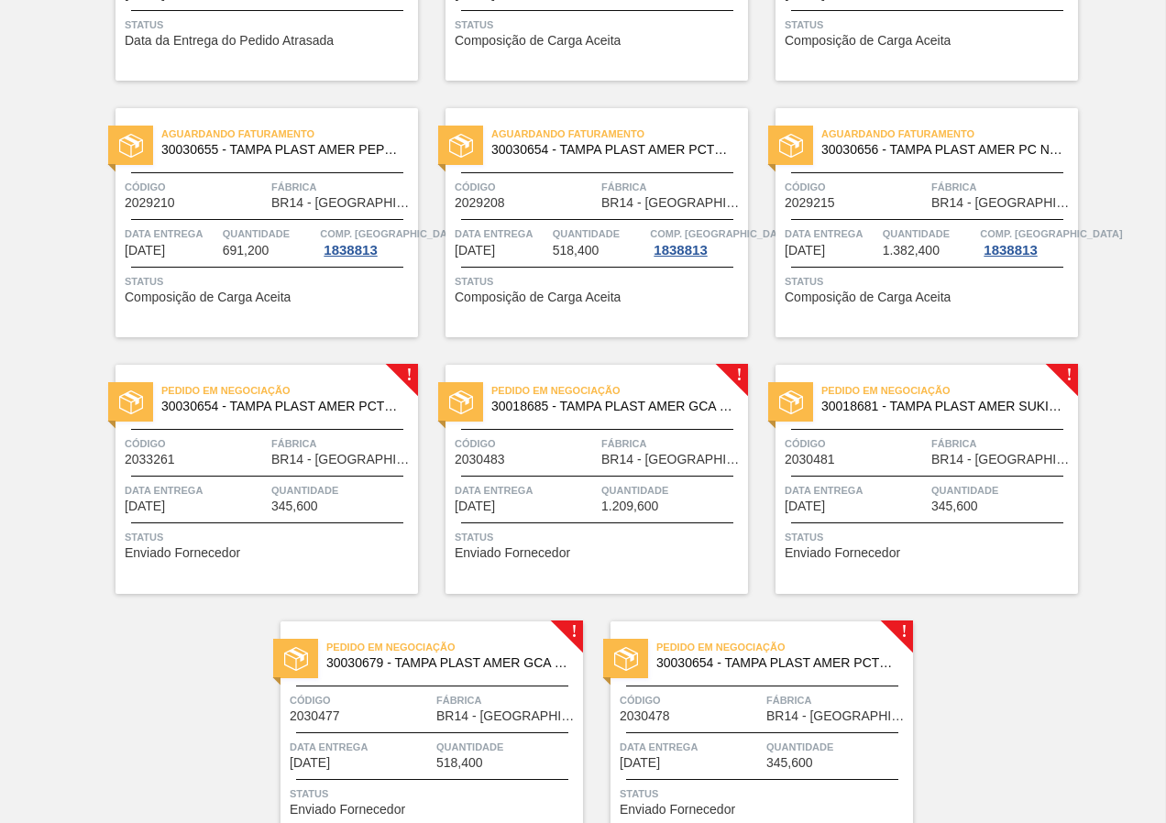
click at [0, 0] on html "Tarefas Planejamento Composição de Carga Relatórios AMERICA INDUSTRIA E COMERCI…" at bounding box center [583, 0] width 1166 height 0
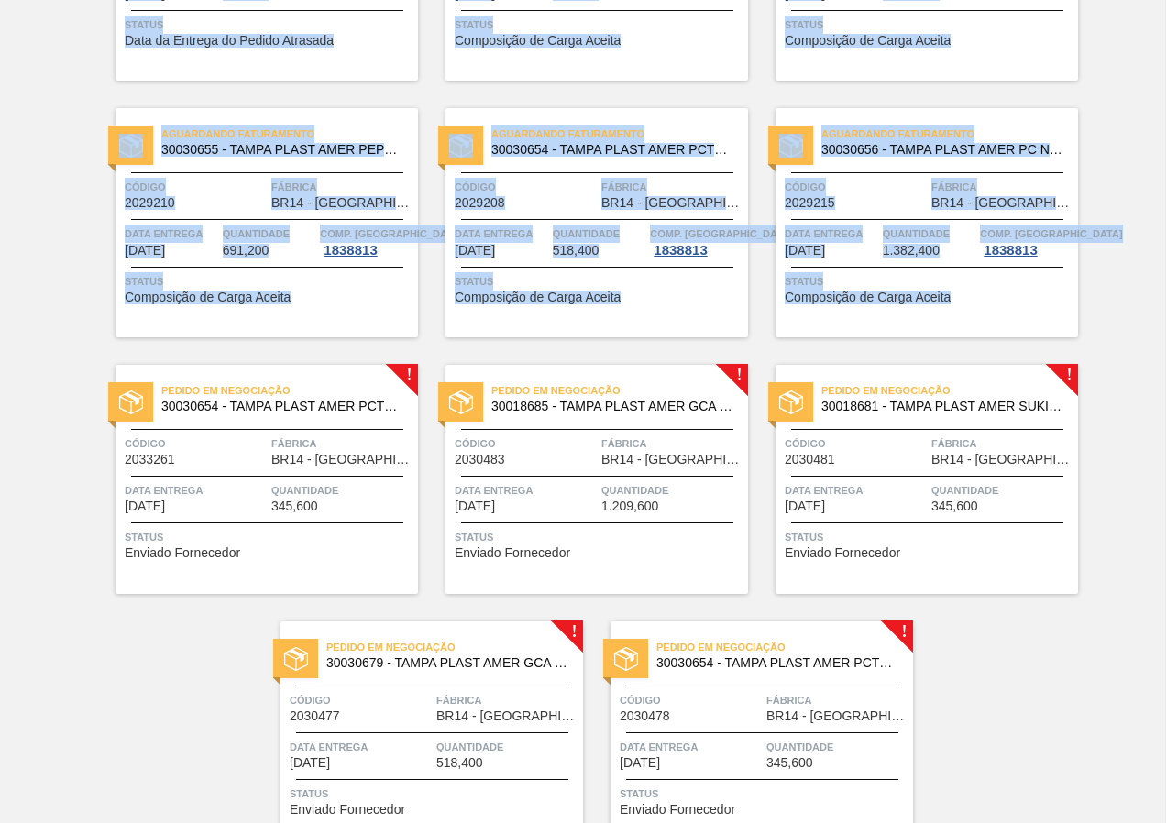
click at [50, 223] on div "Aguardando Descarga 30018685 - TAMPA PLAST AMER GCA S/LINER Código 2010851 Fábr…" at bounding box center [583, 81] width 1166 height 1540
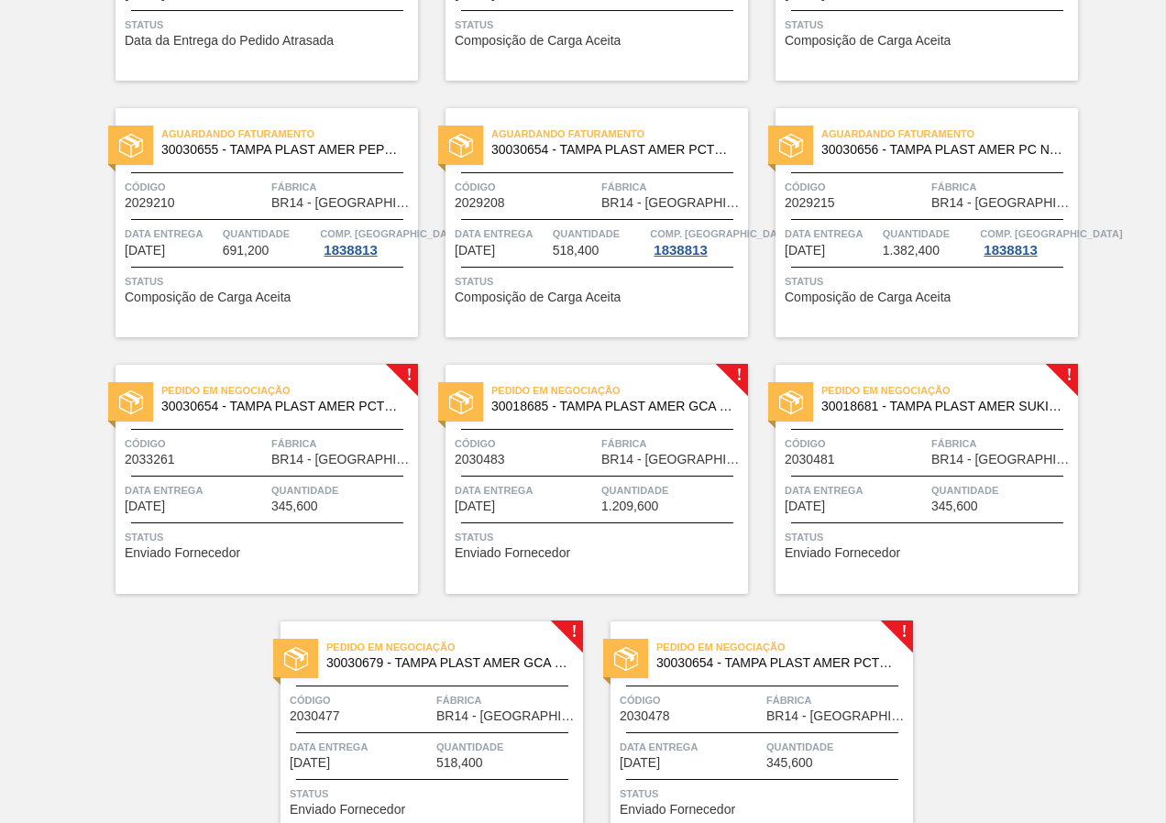
click at [206, 661] on div "Aguardando Descarga 30018685 - TAMPA PLAST AMER GCA S/LINER Código 2010851 Fábr…" at bounding box center [583, 81] width 1166 height 1540
click at [276, 539] on span "Status" at bounding box center [269, 537] width 289 height 18
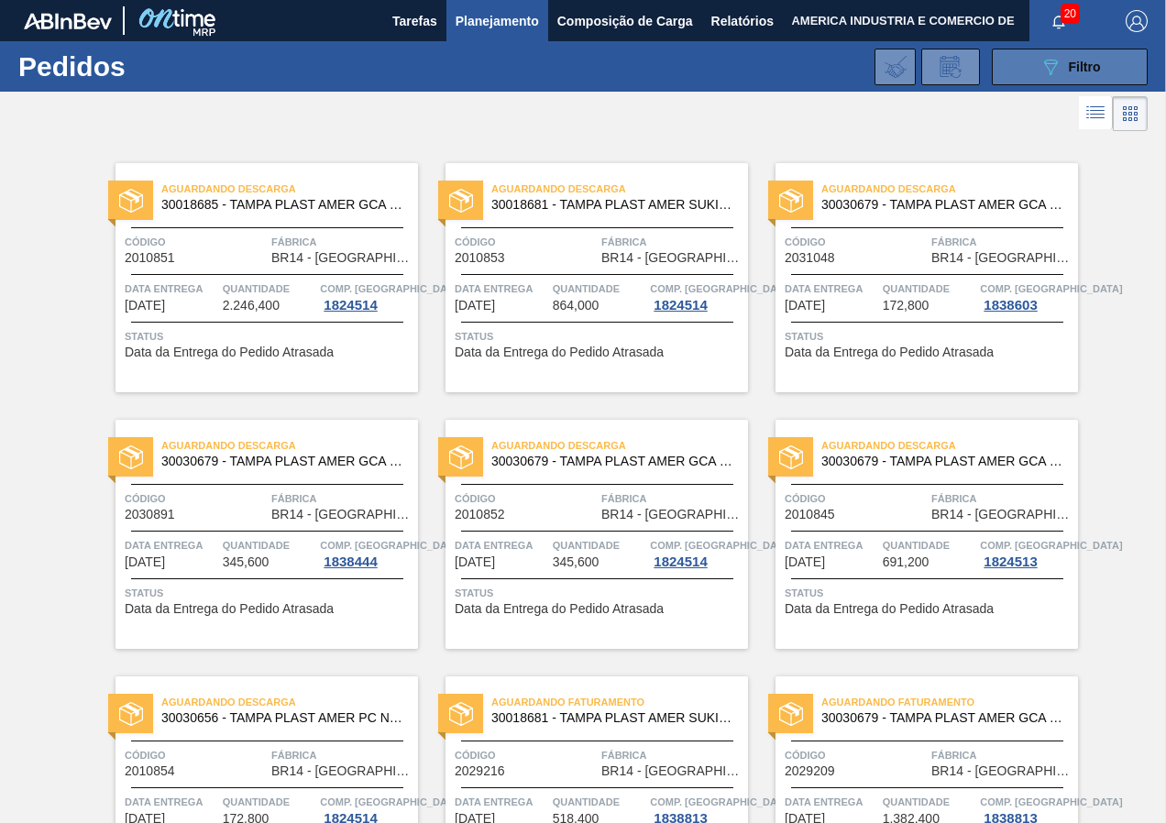
click at [1032, 68] on button "089F7B8B-B2A5-4AFE-B5C0-19BA573D28AC Filtro" at bounding box center [1070, 67] width 156 height 37
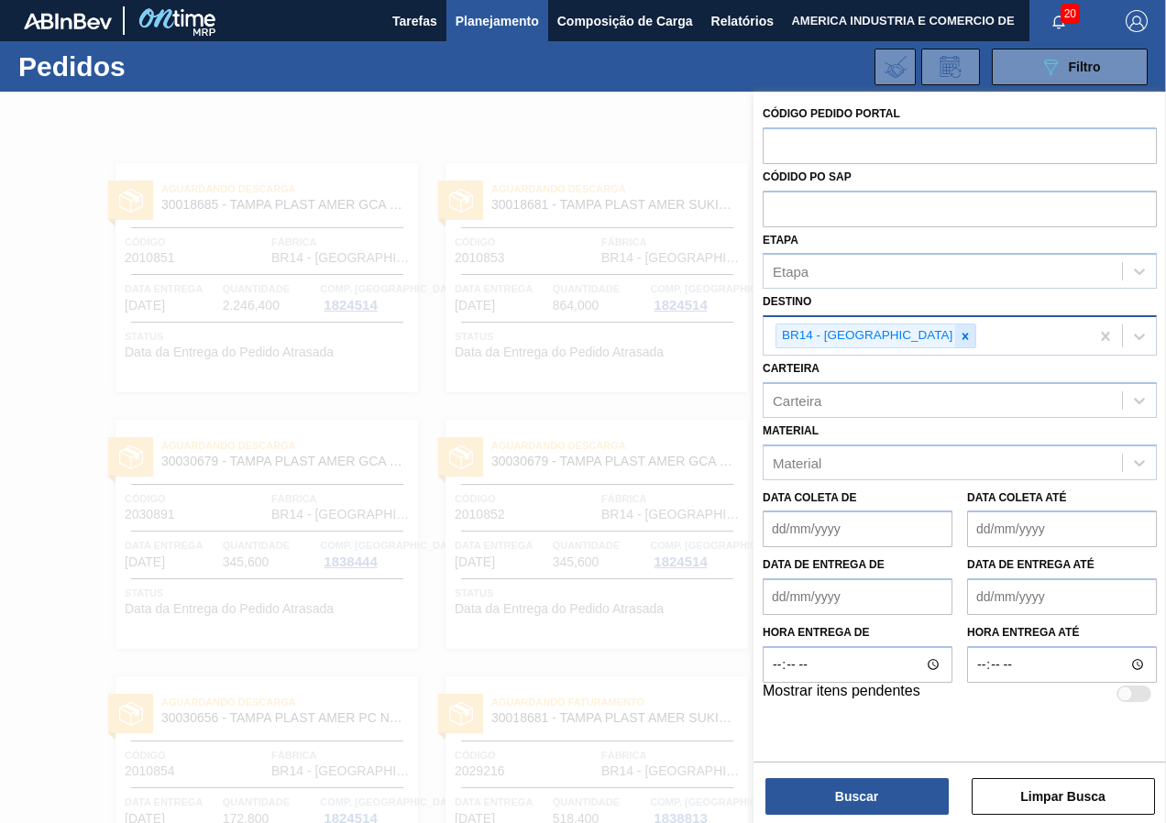
click at [963, 335] on icon at bounding box center [966, 336] width 6 height 6
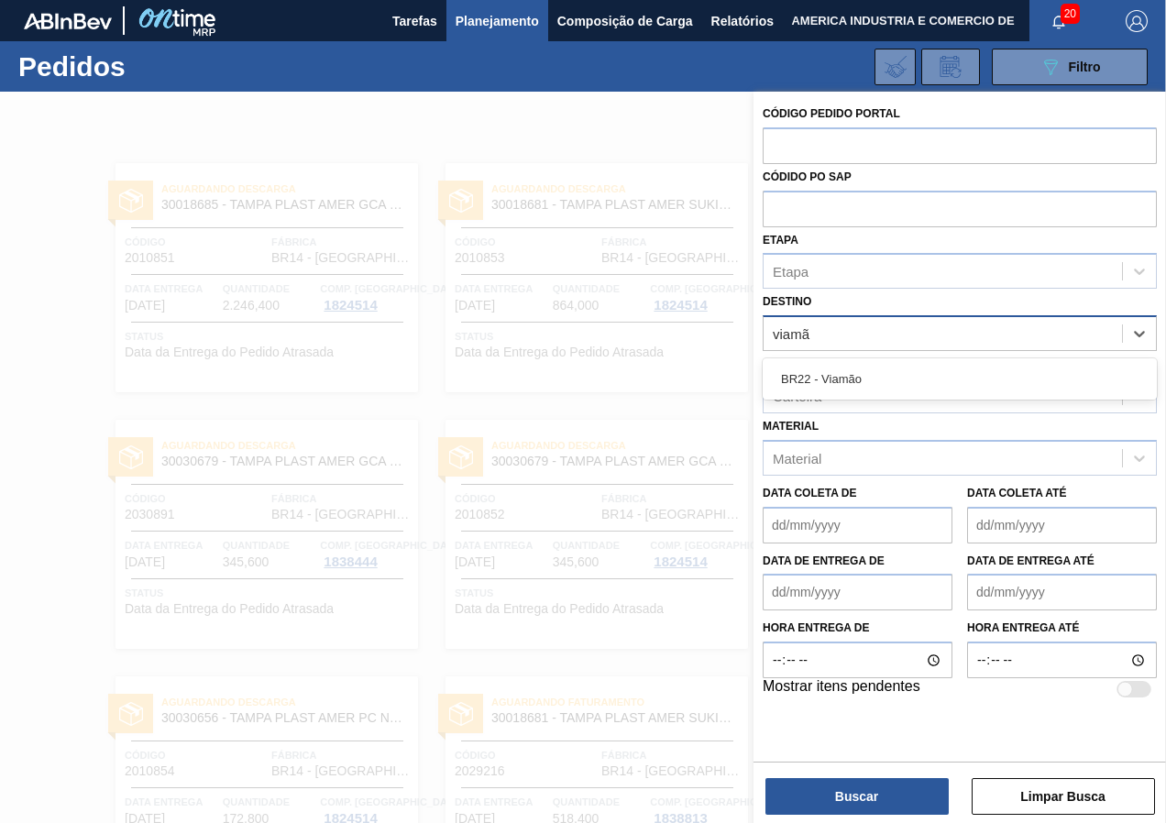
type input "viamão"
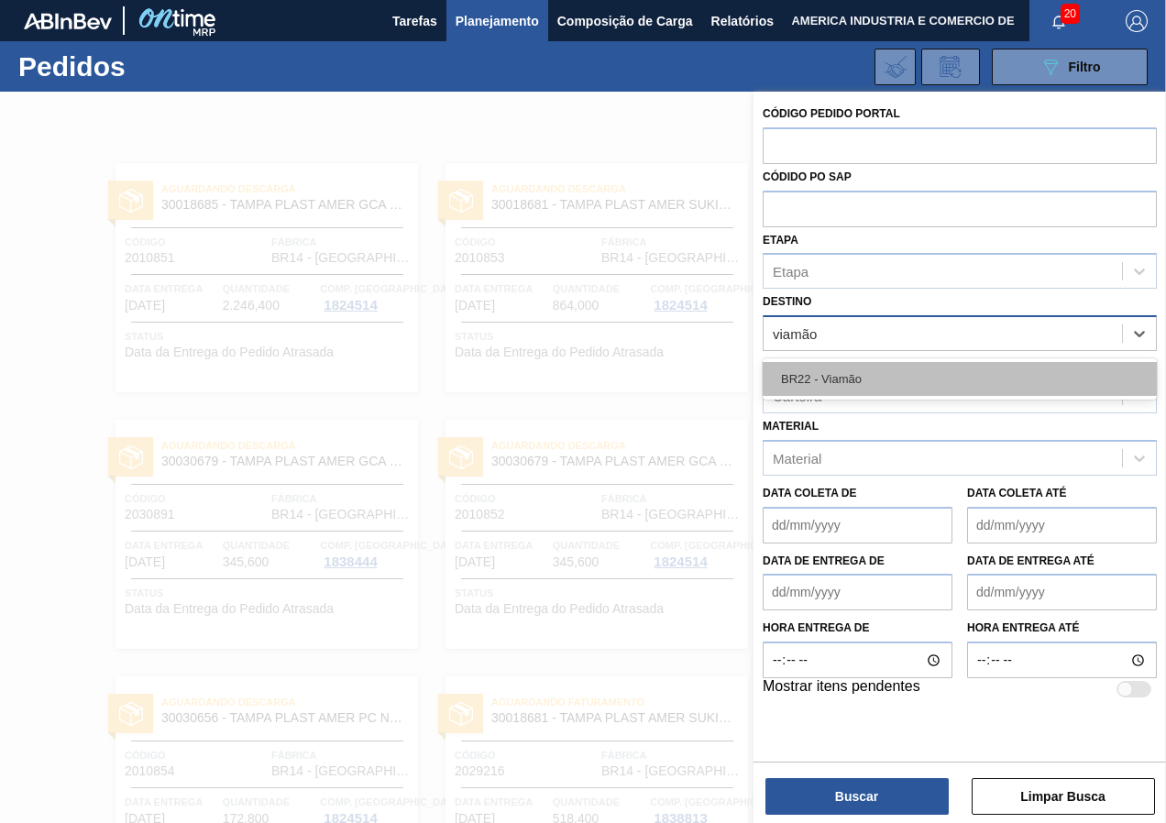
click at [804, 389] on div "BR22 - Viamão" at bounding box center [960, 379] width 394 height 34
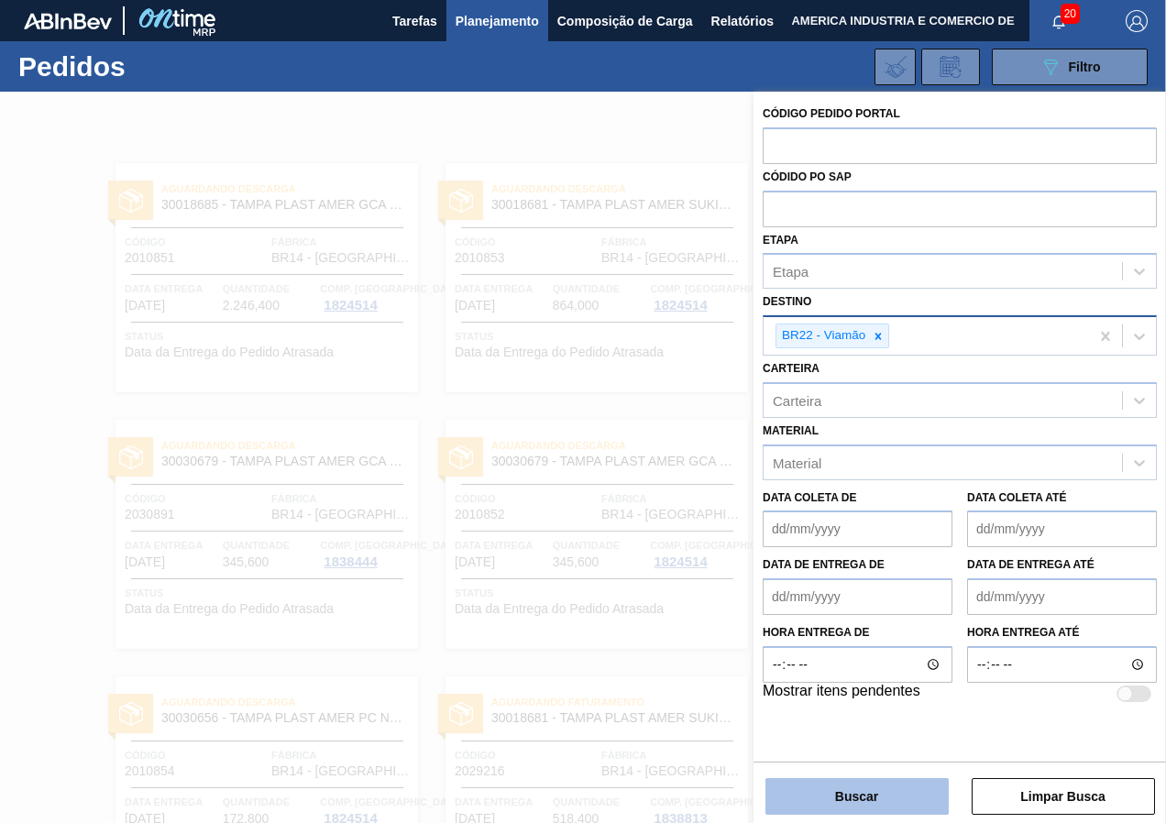
click at [864, 799] on button "Buscar" at bounding box center [857, 796] width 183 height 37
